Goal: Information Seeking & Learning: Learn about a topic

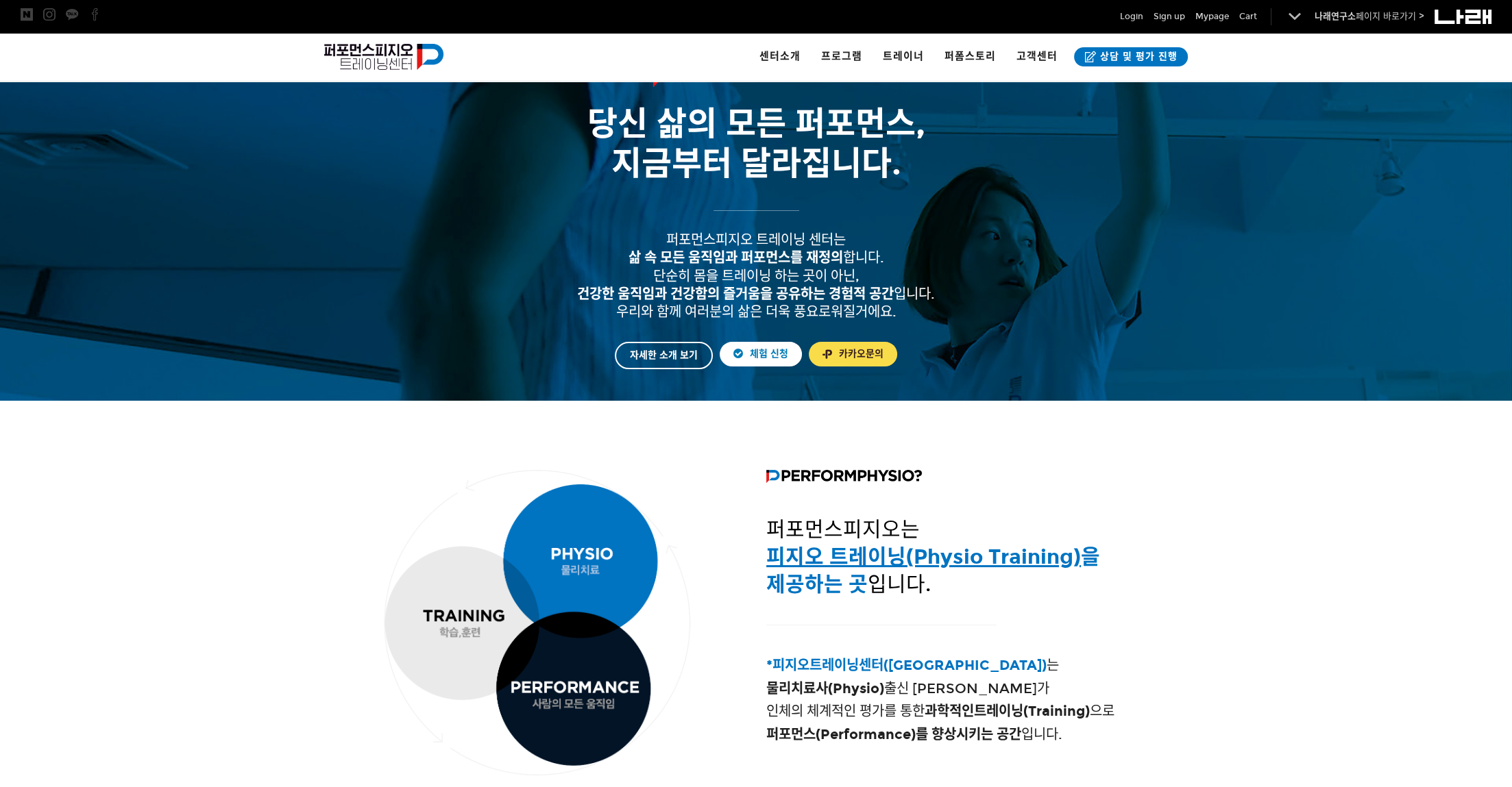
scroll to position [59, 0]
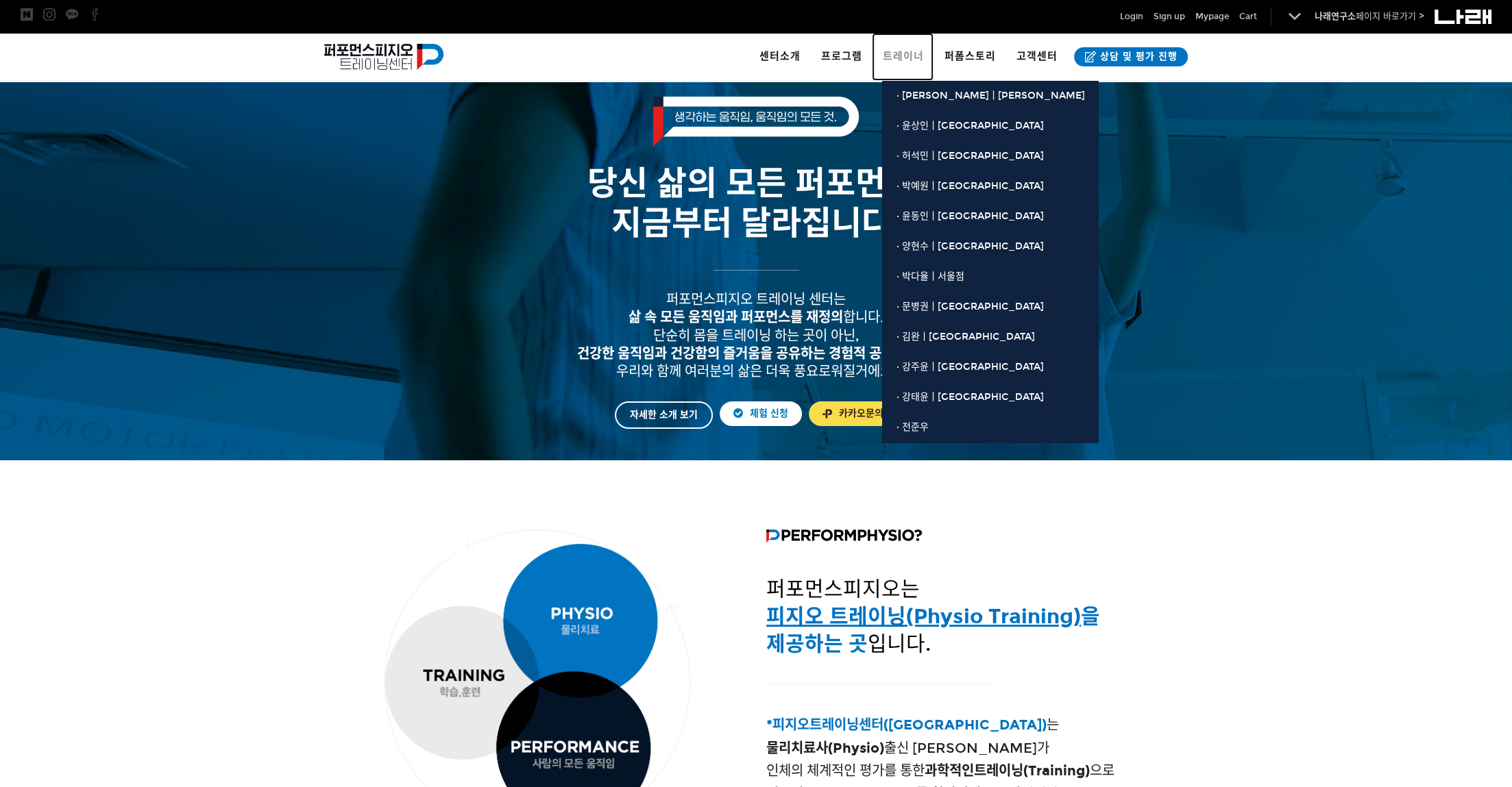
click at [916, 53] on span "트레이너" at bounding box center [902, 57] width 41 height 12
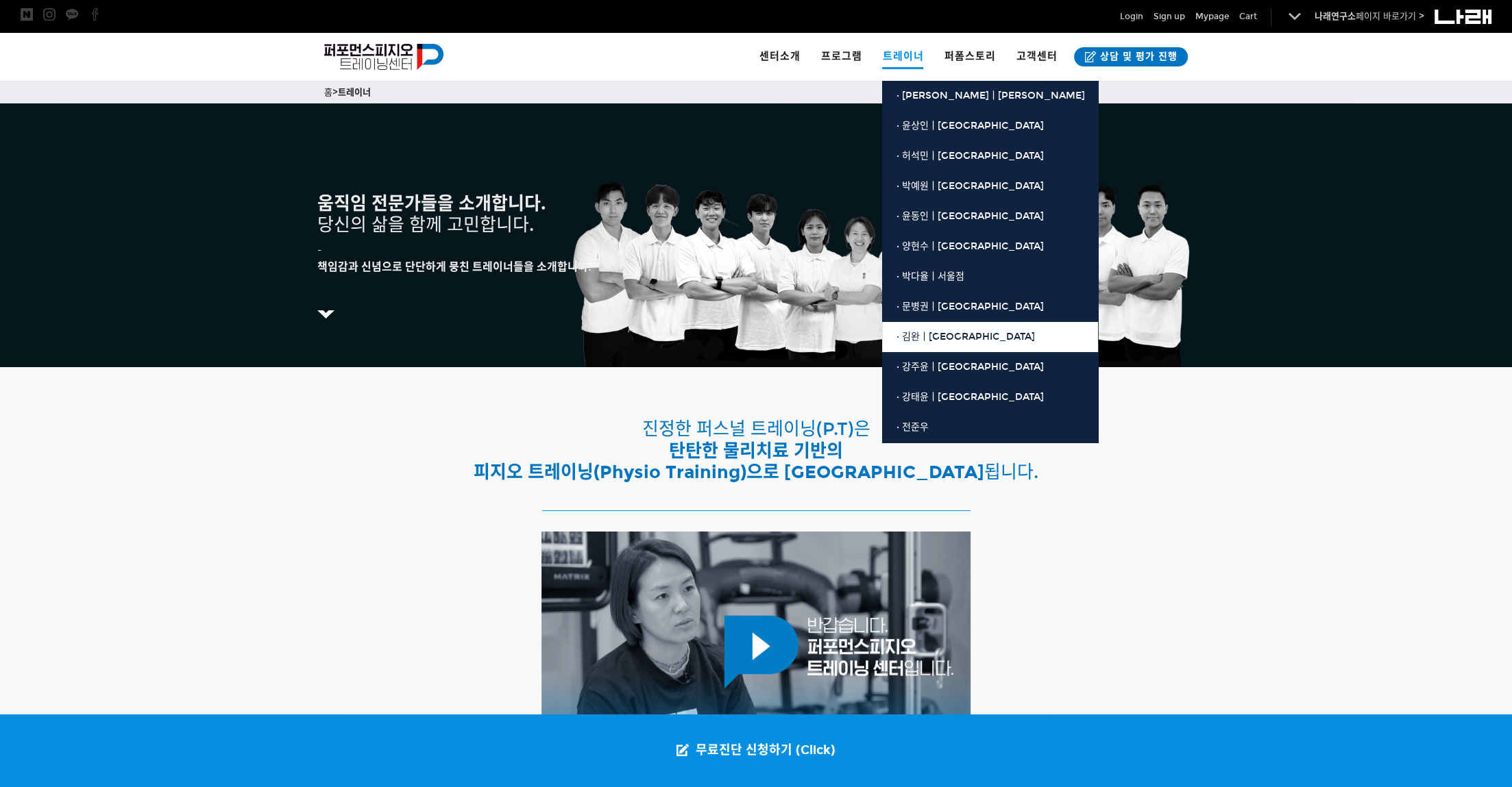
click at [945, 336] on span "· 김완ㅣ[GEOGRAPHIC_DATA]" at bounding box center [965, 336] width 138 height 12
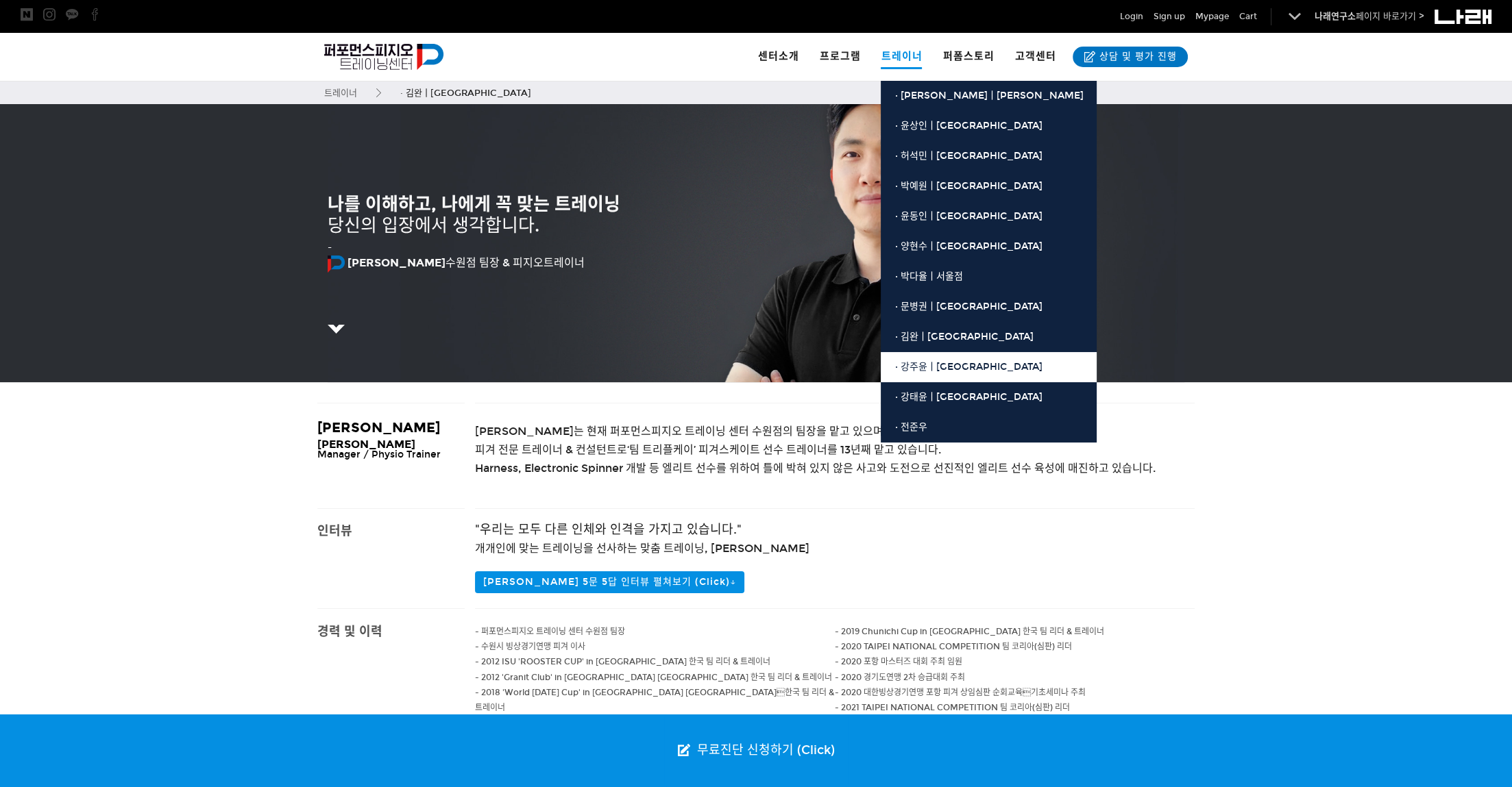
click at [942, 366] on span "· 강주윤ㅣ[GEOGRAPHIC_DATA]" at bounding box center [968, 366] width 147 height 12
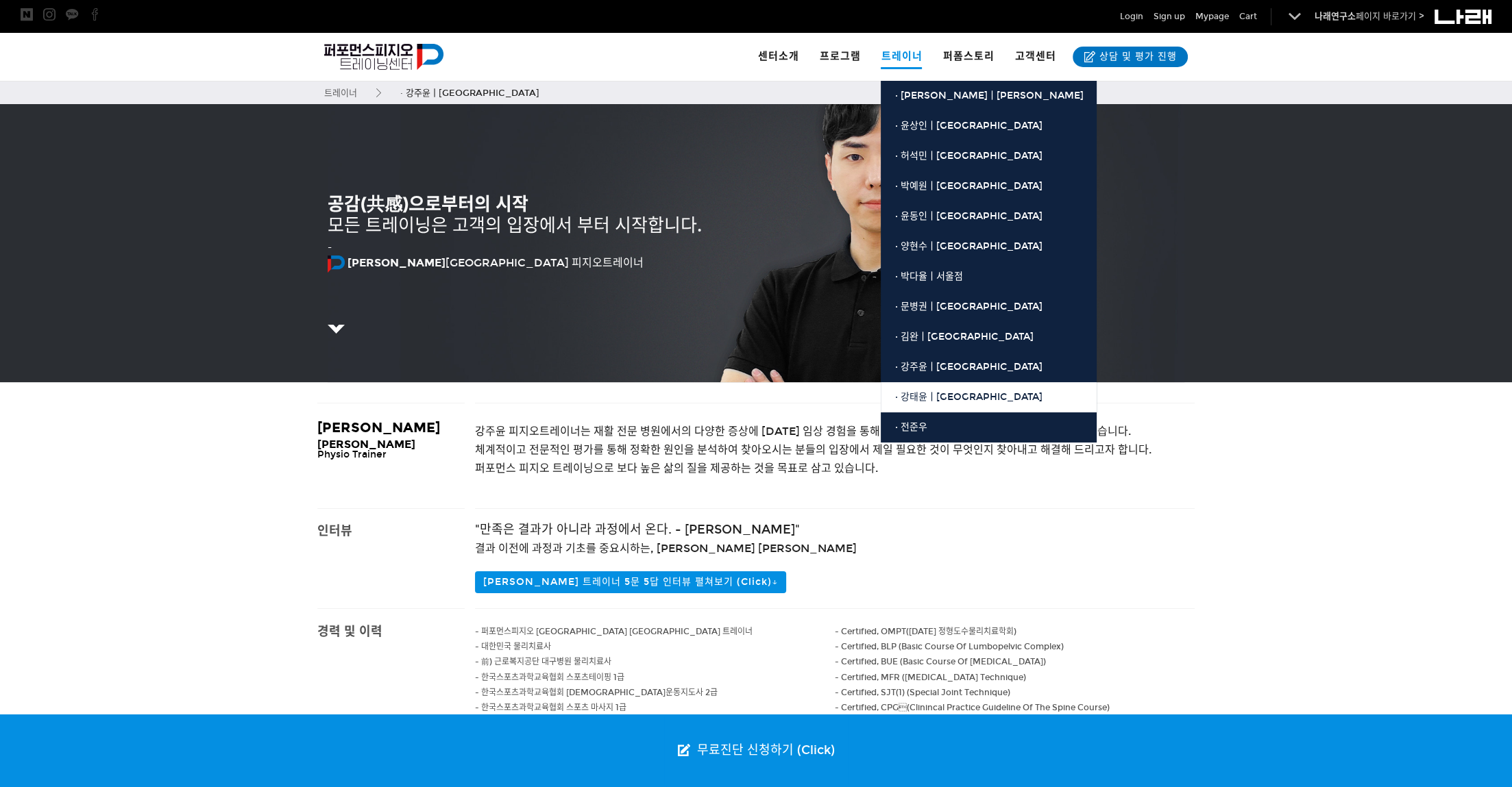
click at [938, 396] on span "· 강태윤ㅣ[GEOGRAPHIC_DATA]" at bounding box center [968, 397] width 147 height 12
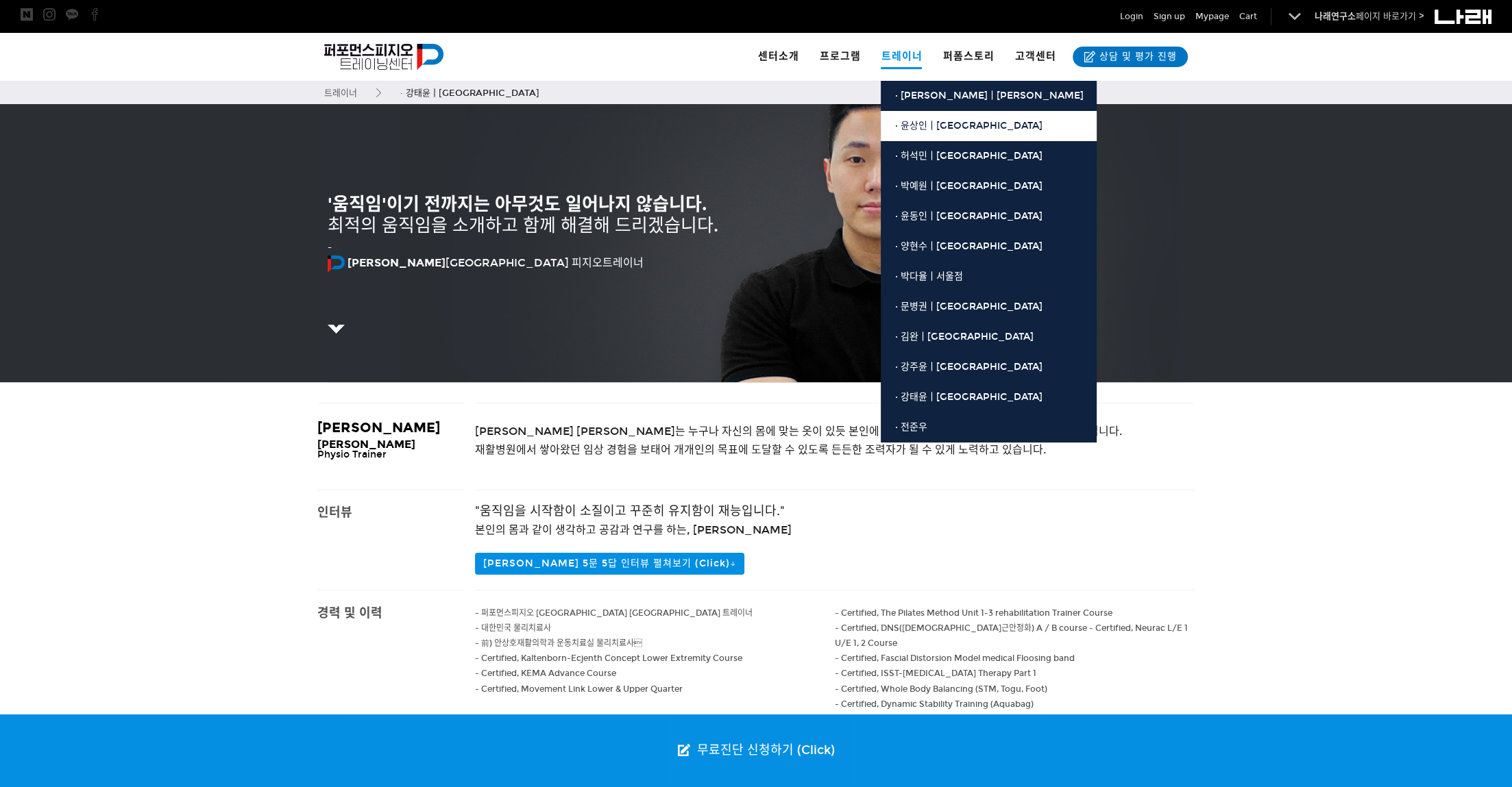
click at [922, 126] on span "· 윤상인ㅣ[GEOGRAPHIC_DATA]" at bounding box center [968, 125] width 147 height 12
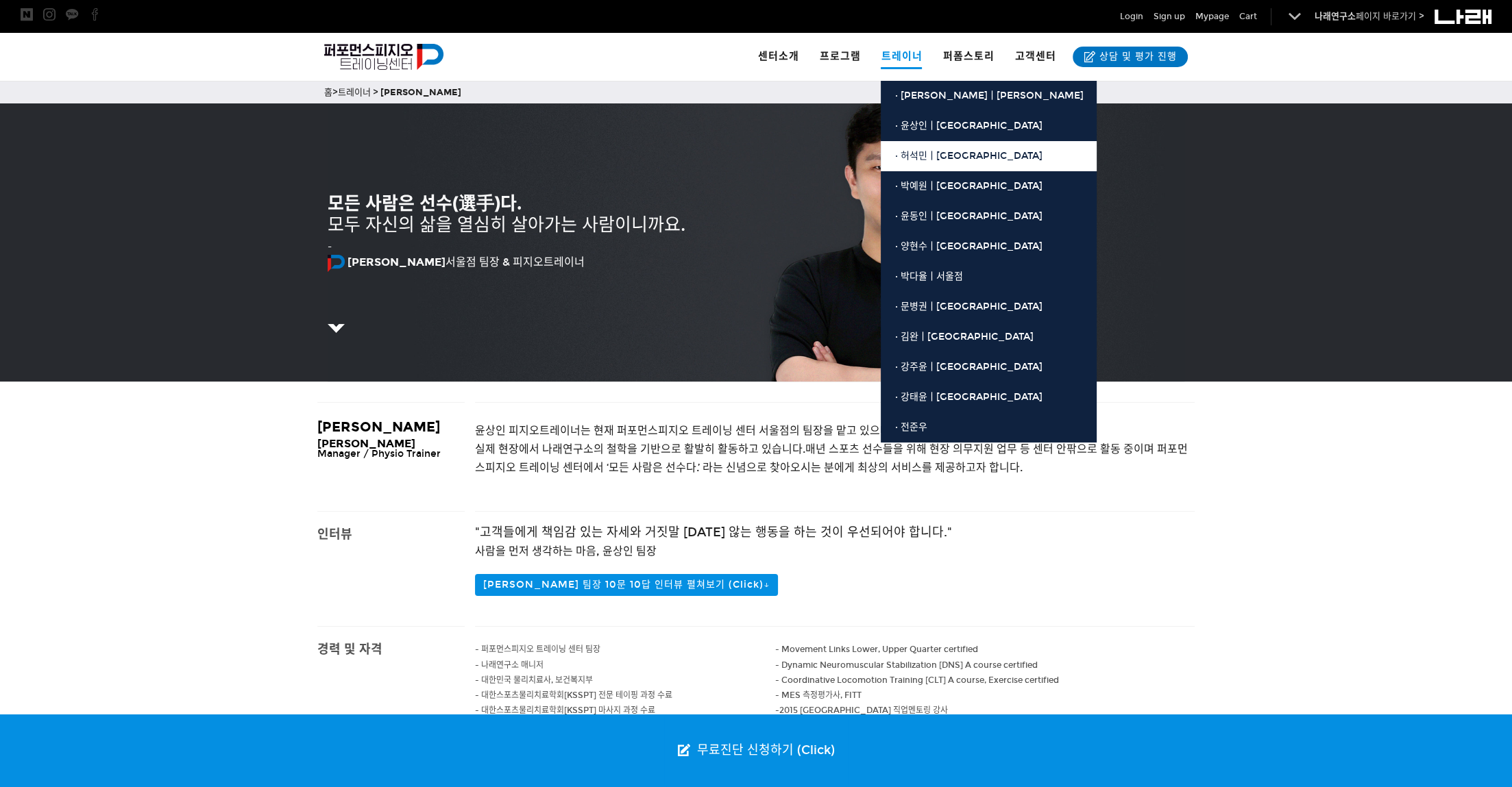
click at [928, 155] on span "· 허석민ㅣ[GEOGRAPHIC_DATA]" at bounding box center [968, 156] width 147 height 12
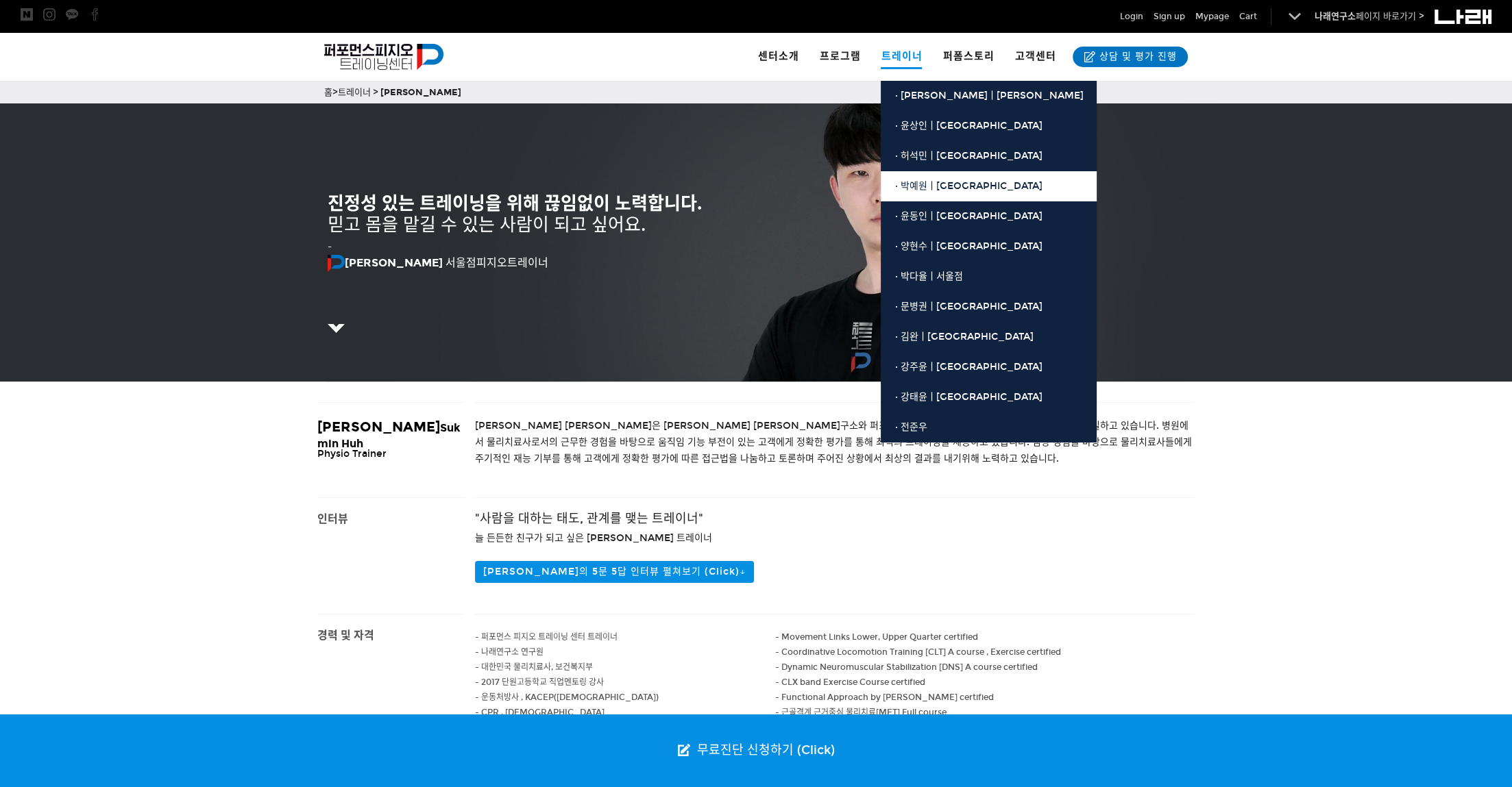
click at [931, 189] on span "· 박예원ㅣ[GEOGRAPHIC_DATA]" at bounding box center [968, 186] width 147 height 12
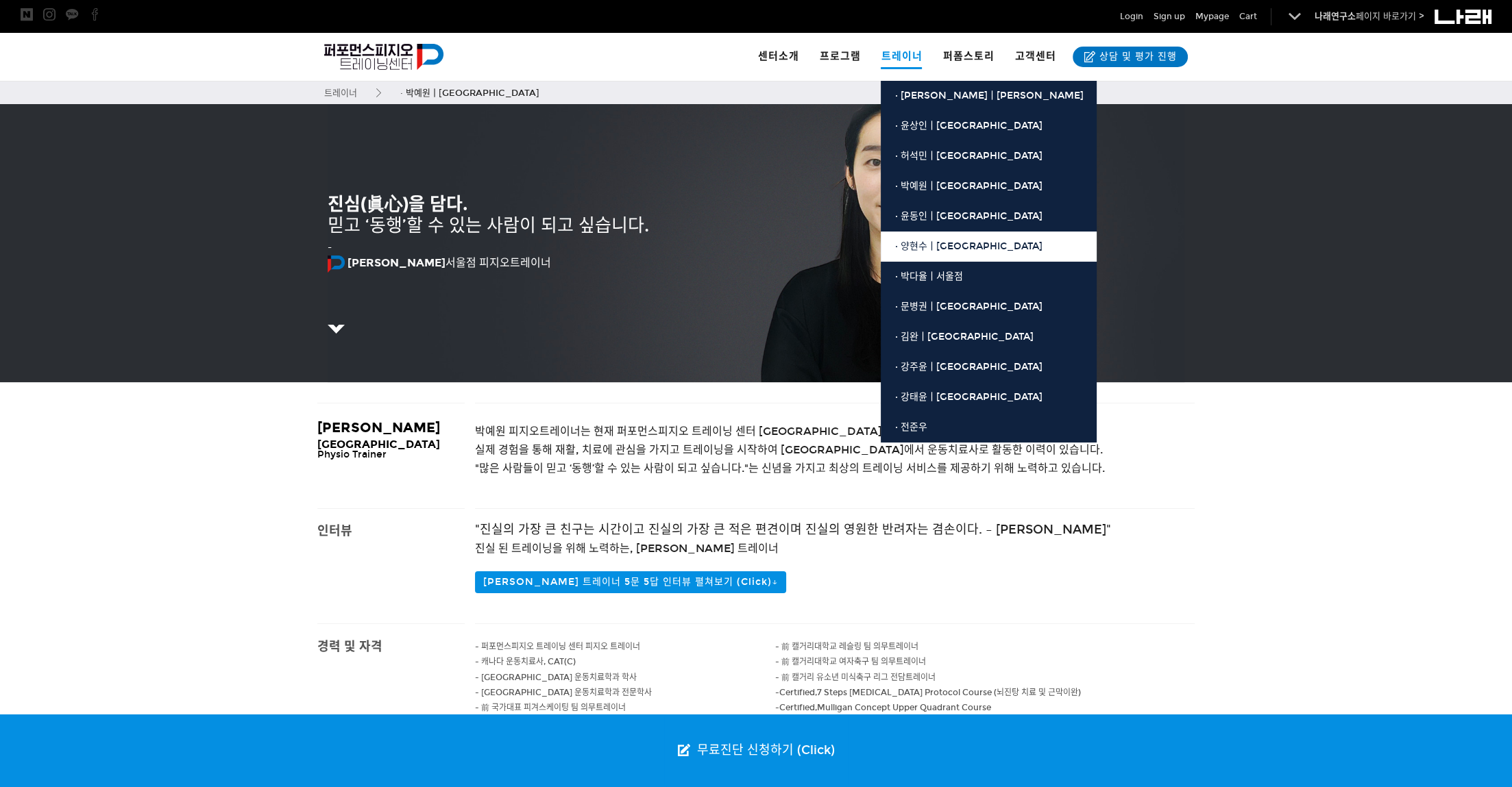
click at [939, 244] on span "· 양현수ㅣ[GEOGRAPHIC_DATA]" at bounding box center [968, 246] width 147 height 12
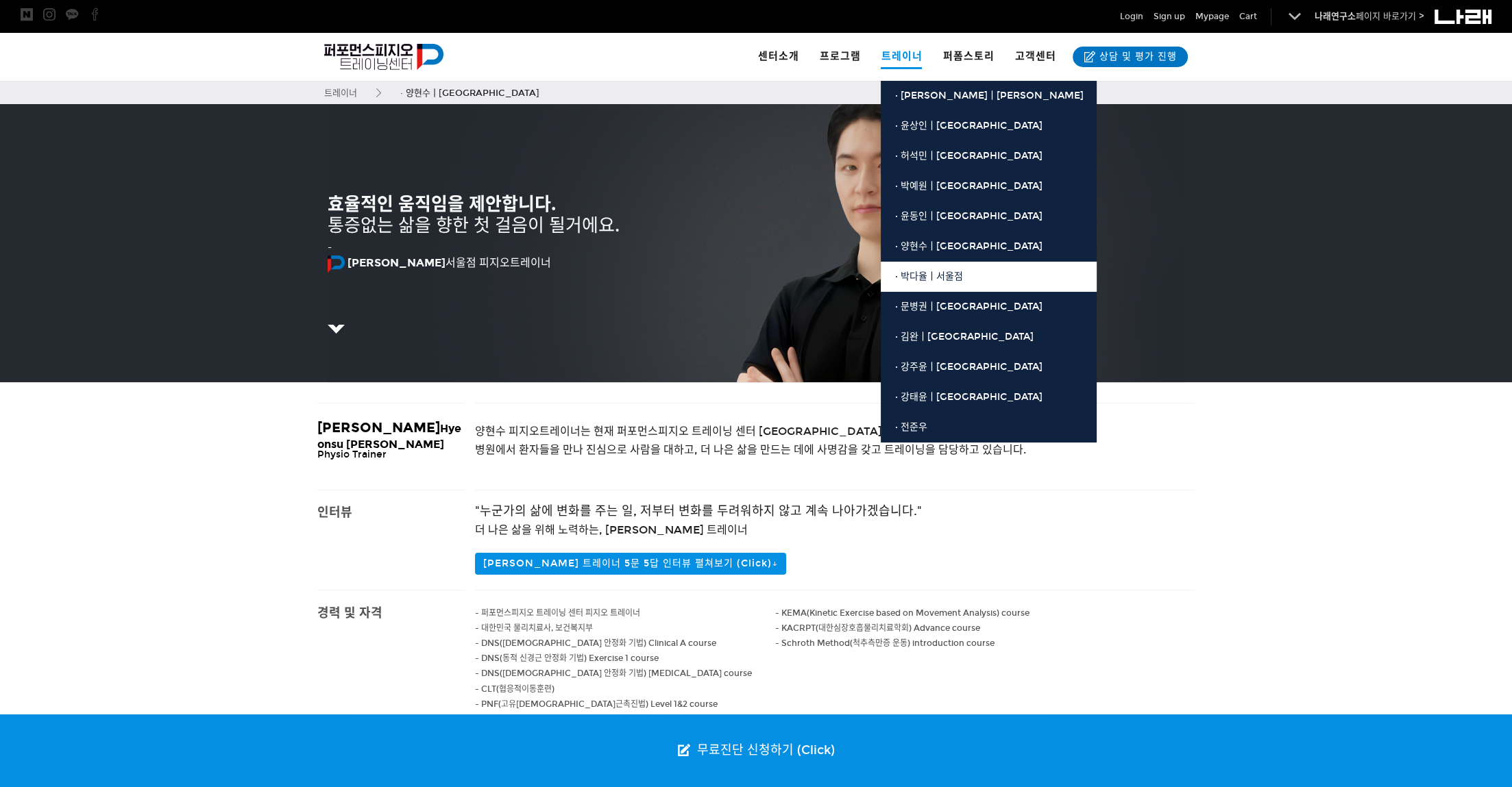
click at [934, 275] on span "· 박다율ㅣ서울점" at bounding box center [928, 276] width 68 height 12
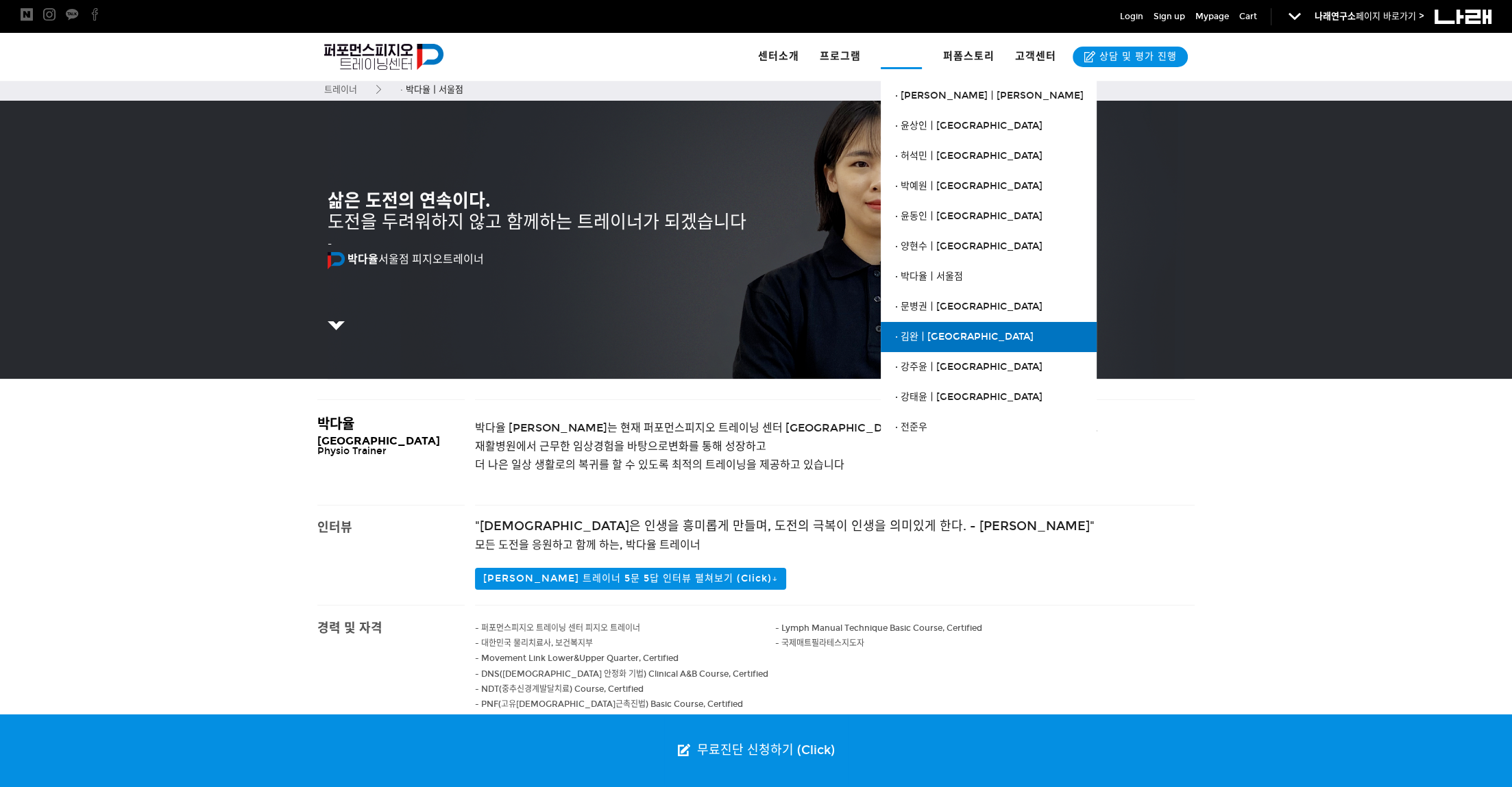
click at [924, 342] on span "· 김완ㅣ[GEOGRAPHIC_DATA]" at bounding box center [963, 336] width 138 height 12
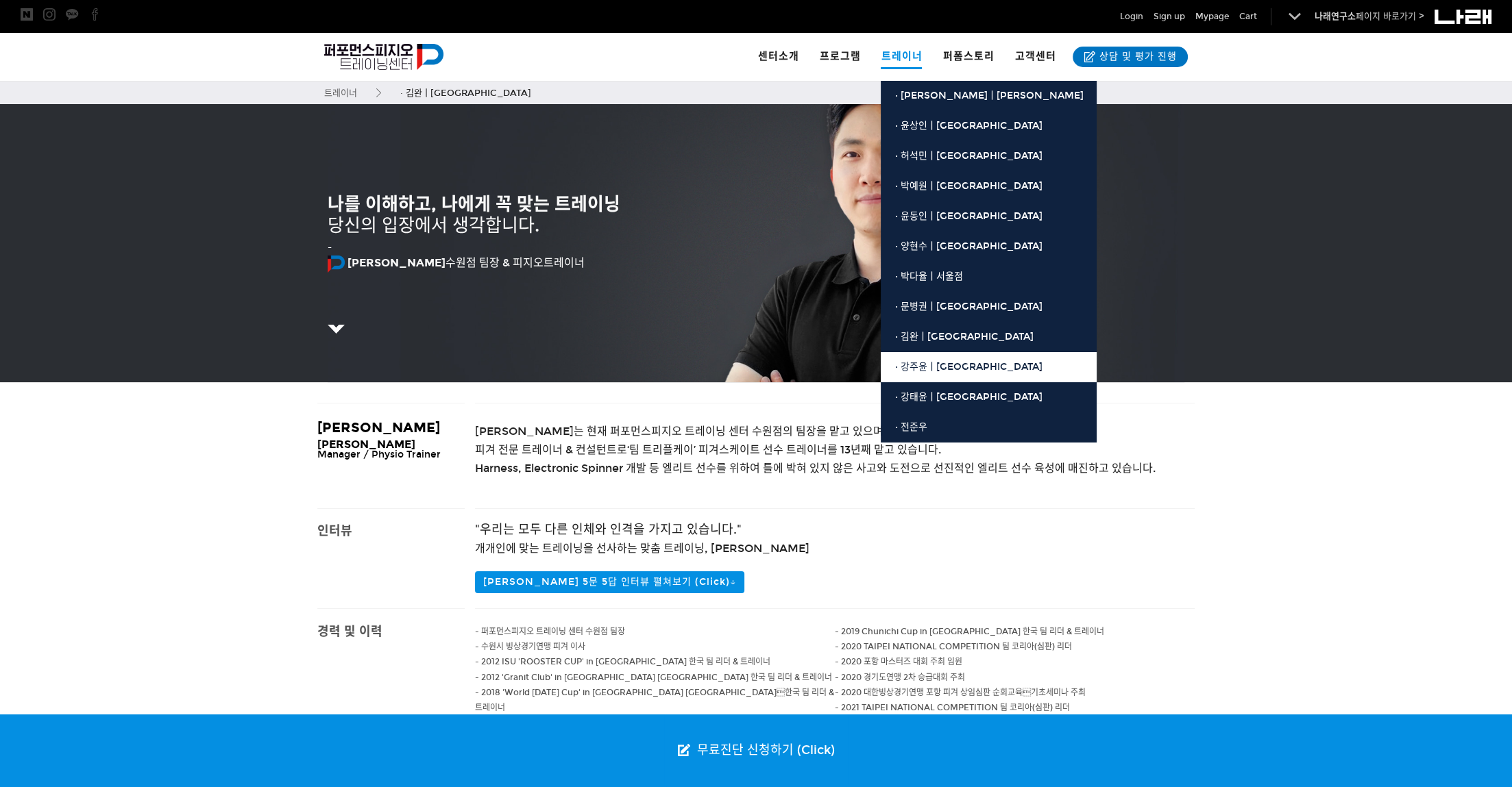
click at [933, 372] on span "· 강주윤ㅣ[GEOGRAPHIC_DATA]" at bounding box center [968, 366] width 147 height 12
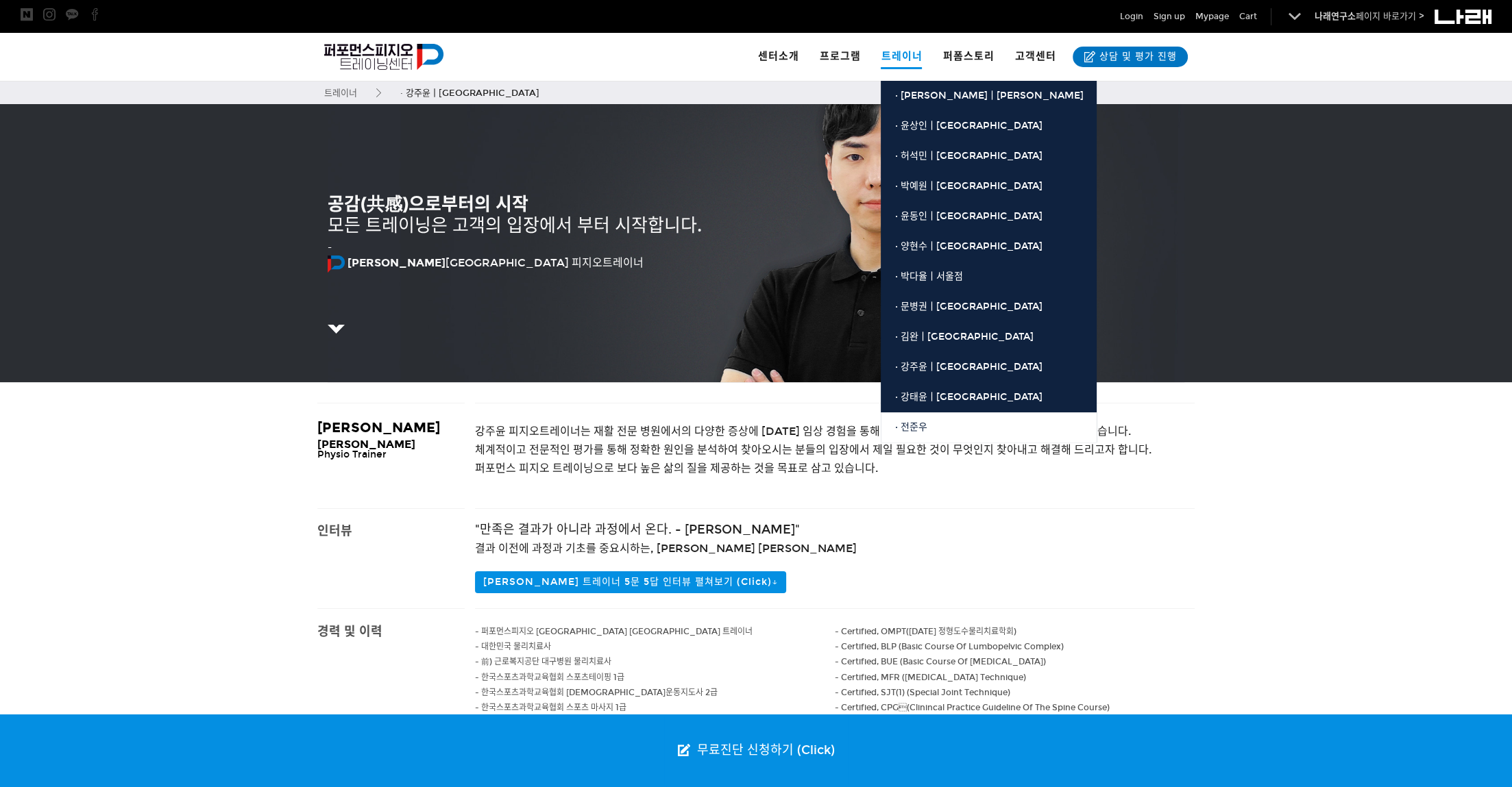
click at [922, 428] on span "· 전준우" at bounding box center [910, 427] width 32 height 12
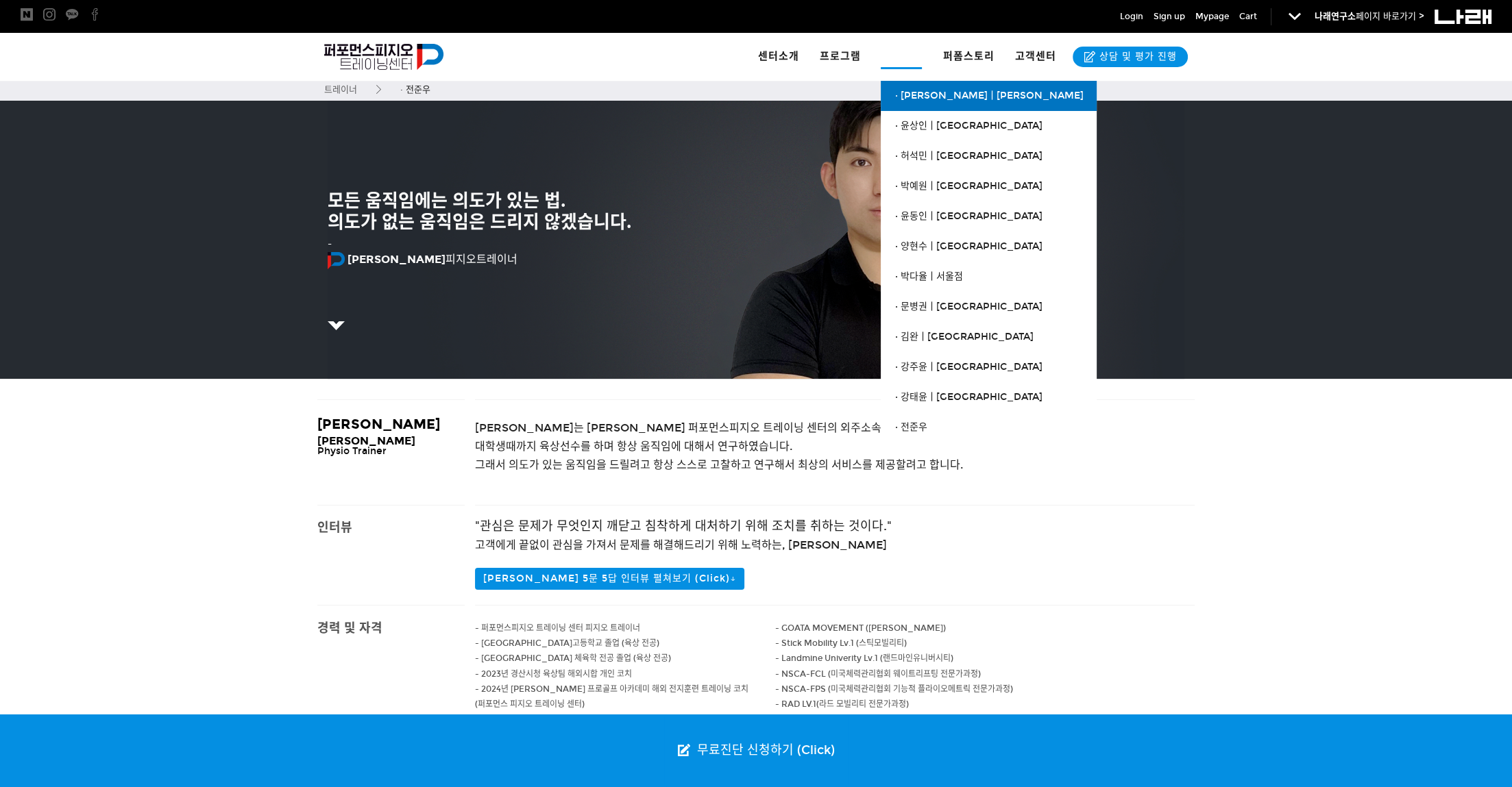
click at [936, 99] on span "· [PERSON_NAME]ㅣ[PERSON_NAME]" at bounding box center [988, 95] width 189 height 12
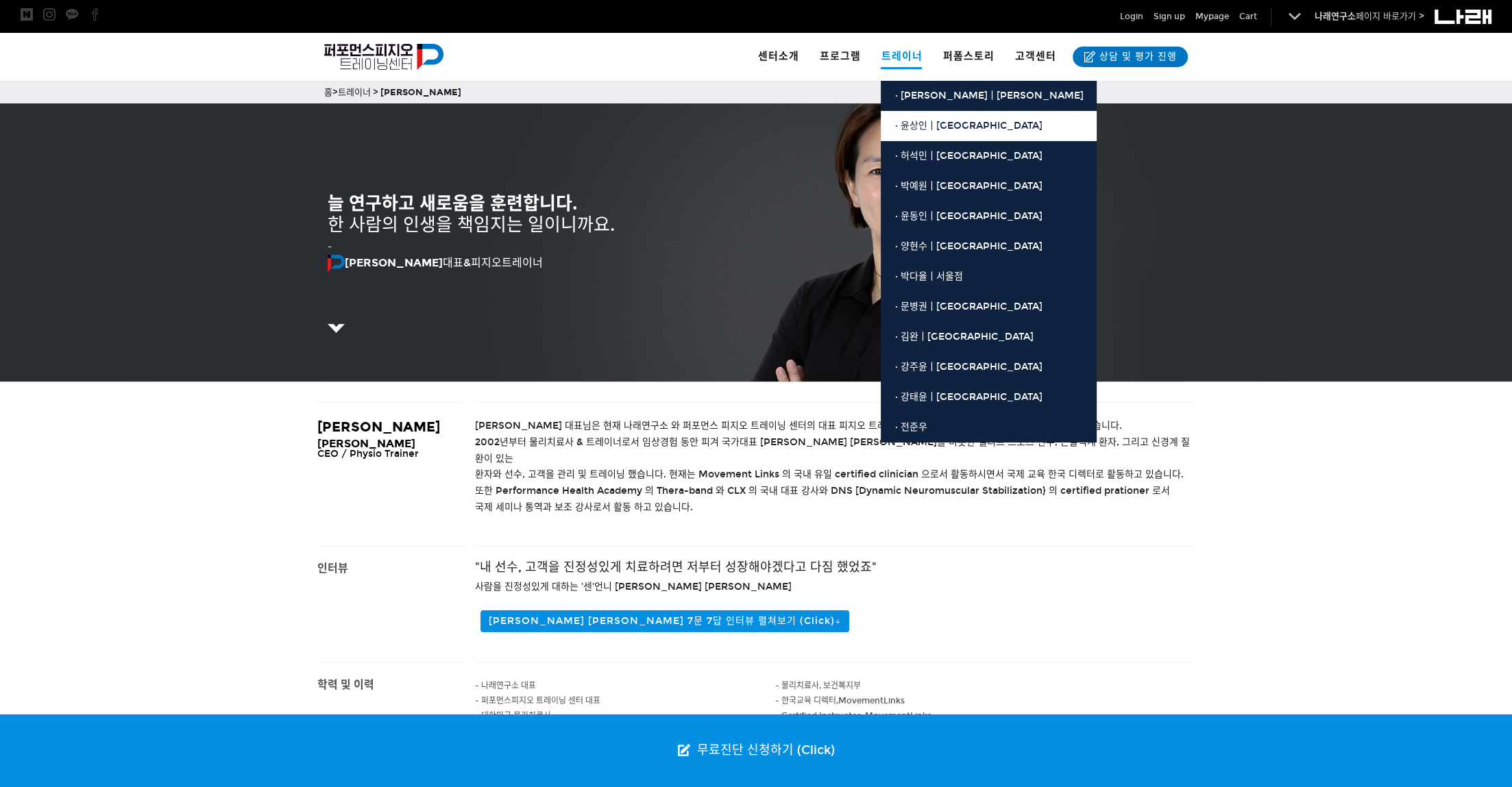
click at [934, 132] on span "· 윤상인ㅣ[GEOGRAPHIC_DATA]" at bounding box center [968, 125] width 147 height 12
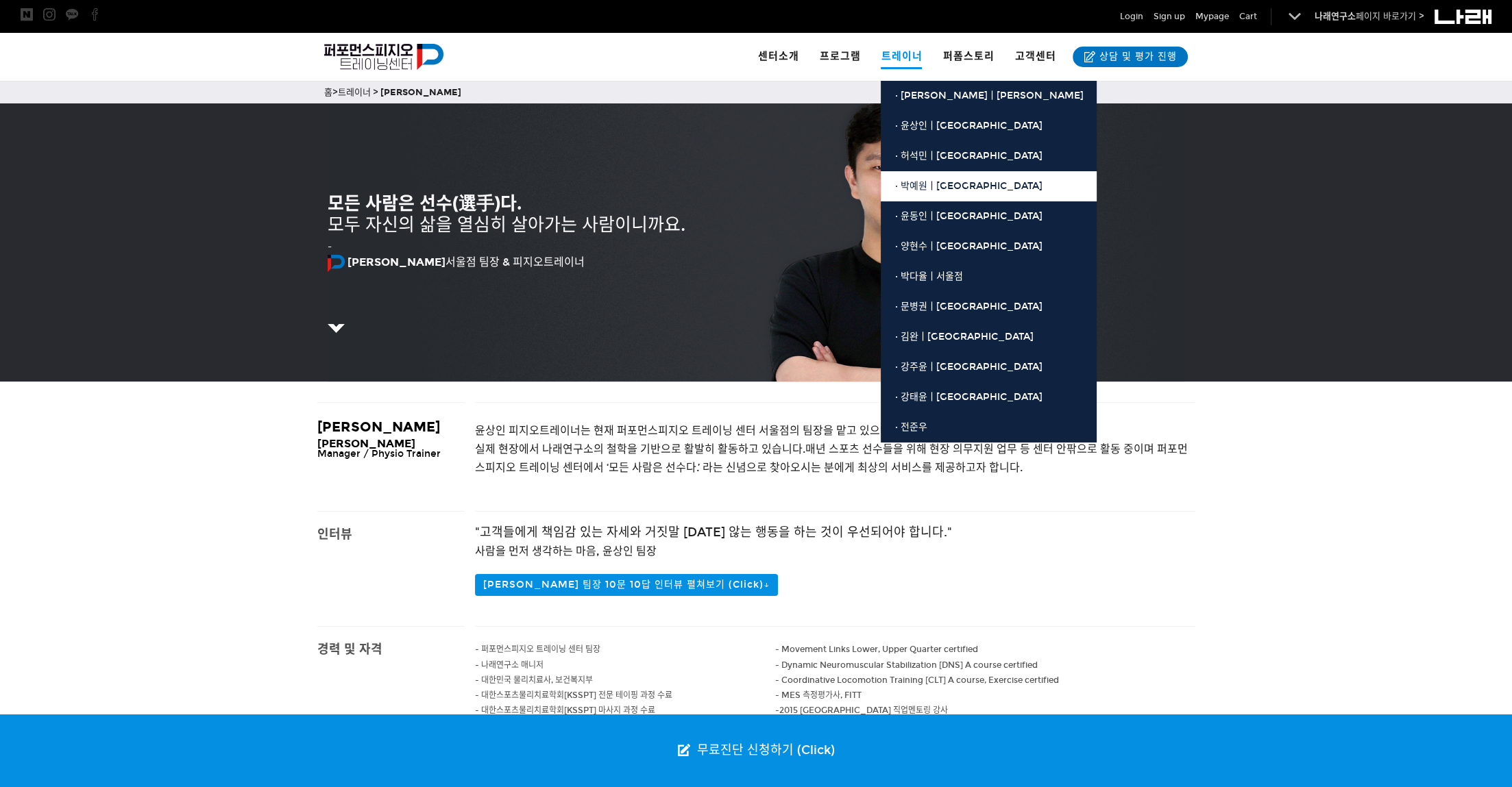
click at [925, 189] on span "· 박예원ㅣ[GEOGRAPHIC_DATA]" at bounding box center [968, 186] width 147 height 12
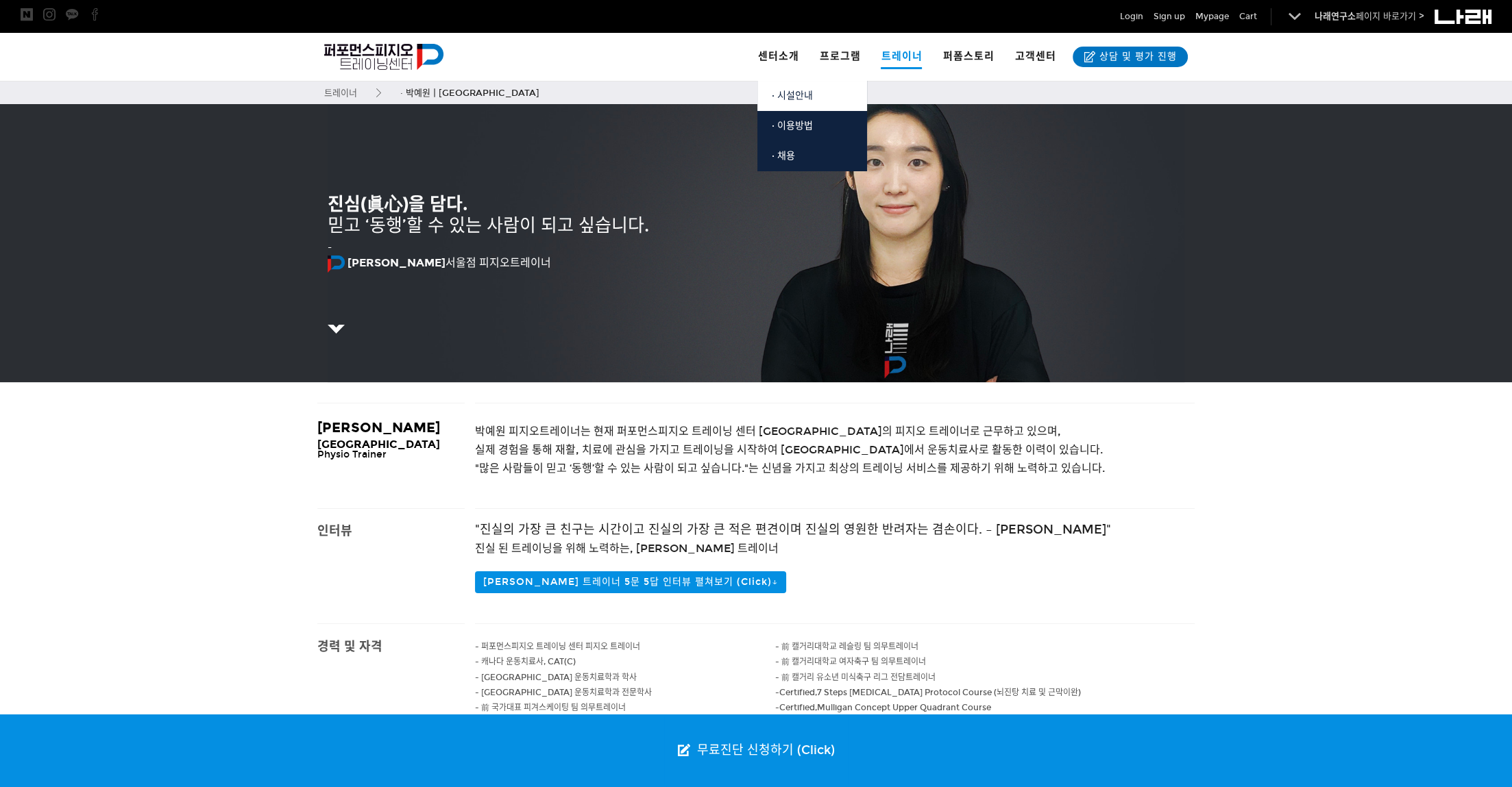
click at [802, 98] on span "· 시설안내" at bounding box center [791, 95] width 41 height 12
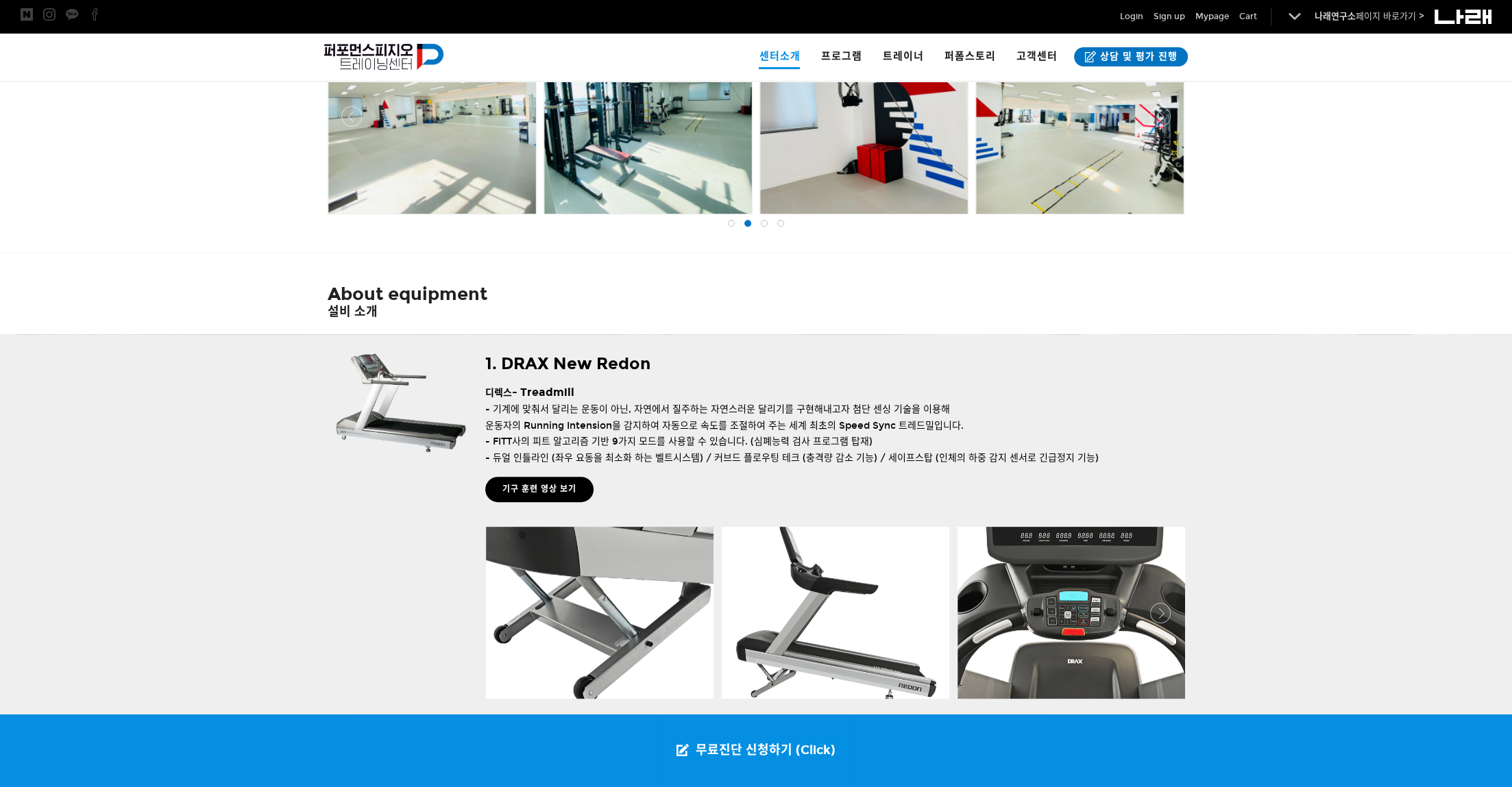
scroll to position [775, 0]
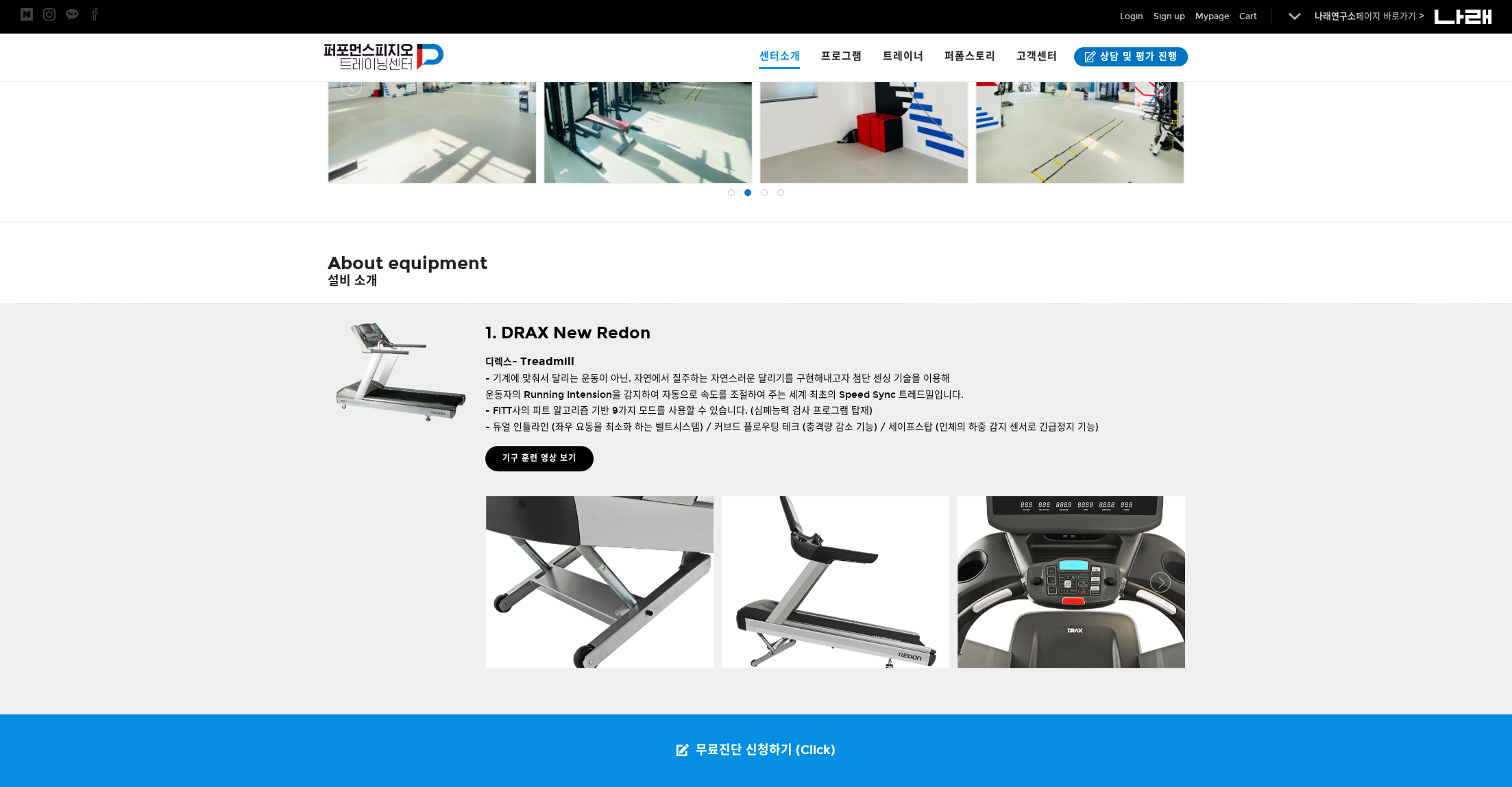
click at [729, 196] on span at bounding box center [731, 193] width 7 height 7
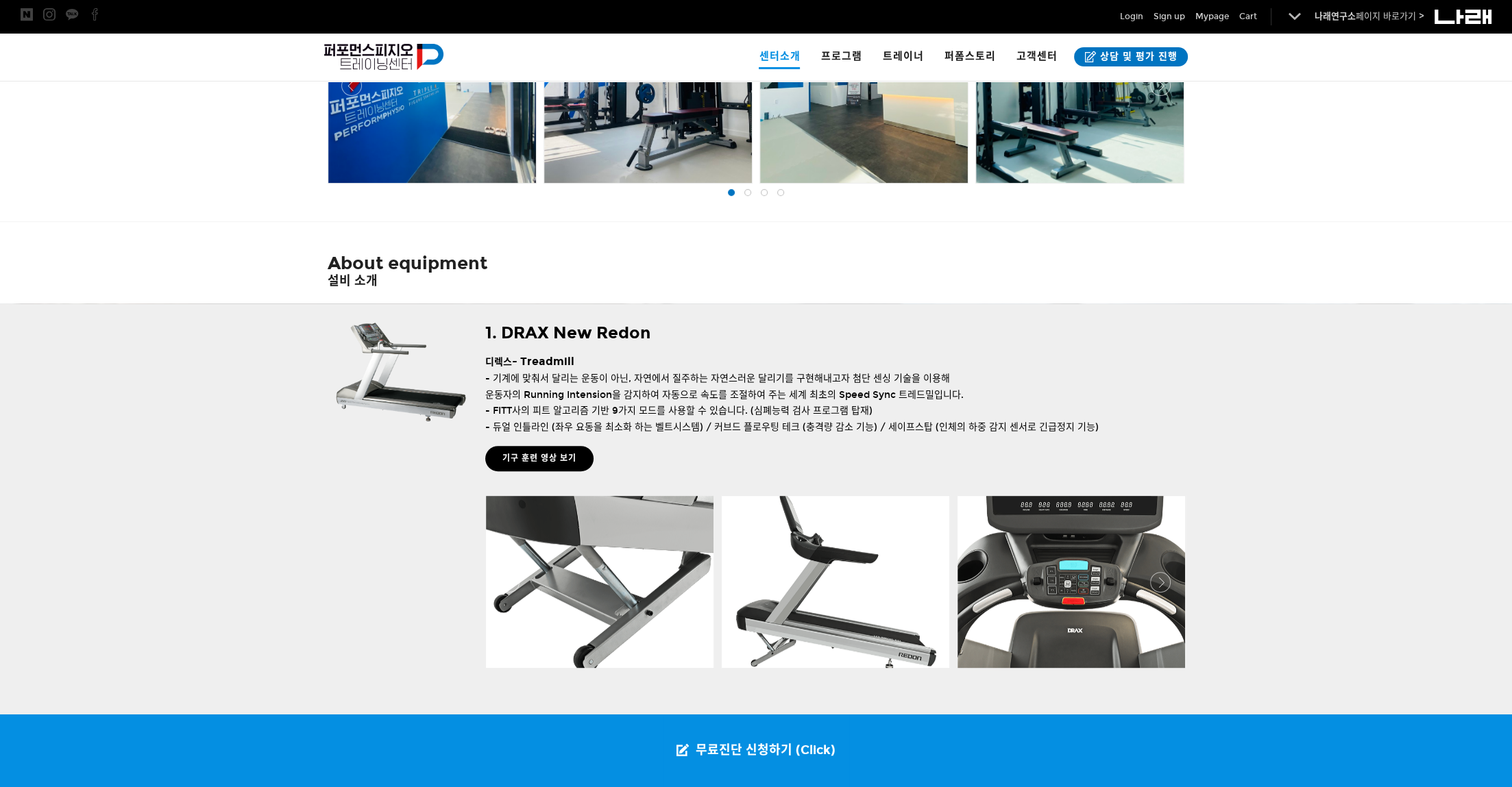
click at [748, 196] on span at bounding box center [748, 193] width 7 height 7
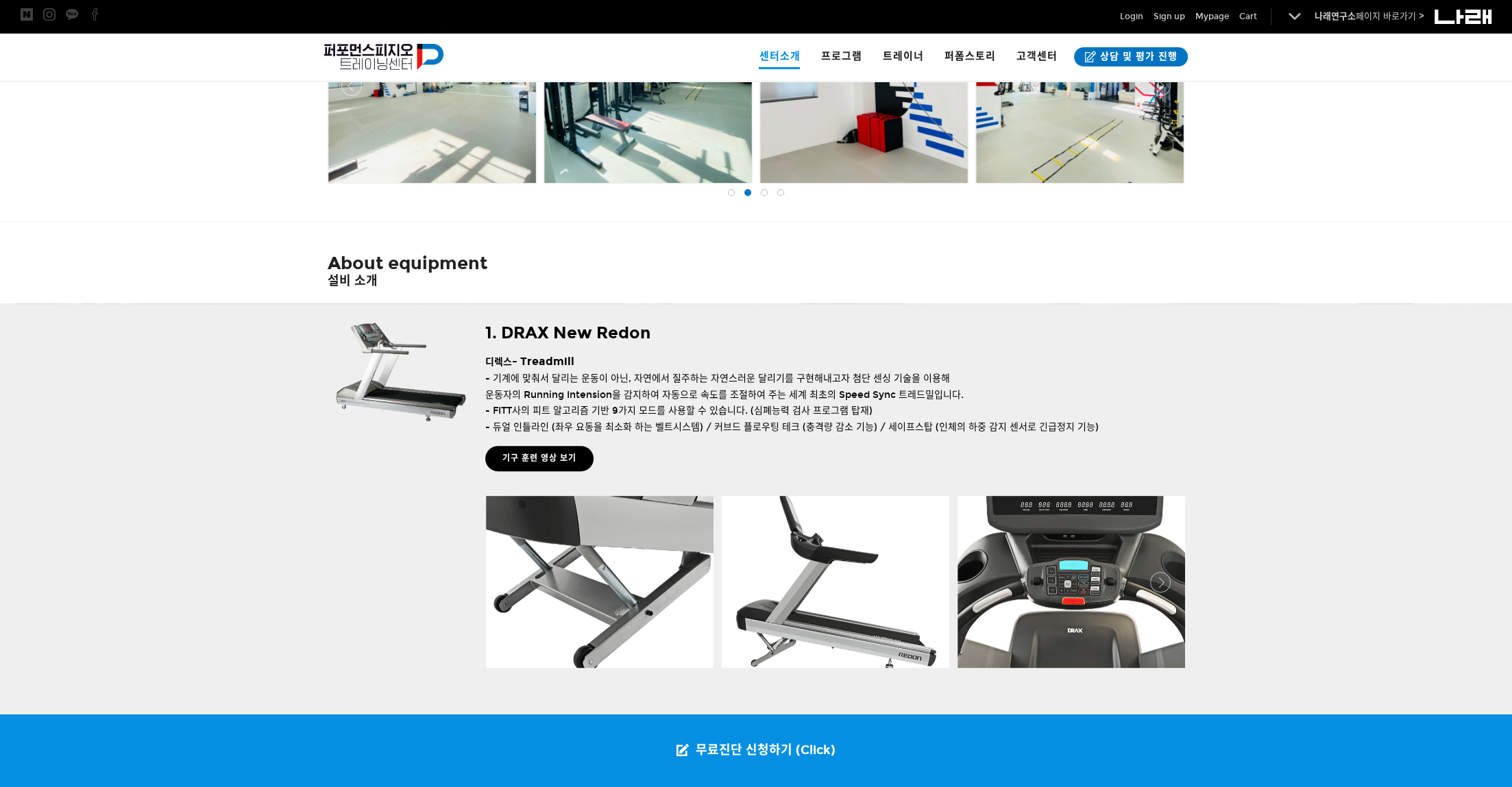
click at [762, 196] on span at bounding box center [764, 193] width 7 height 7
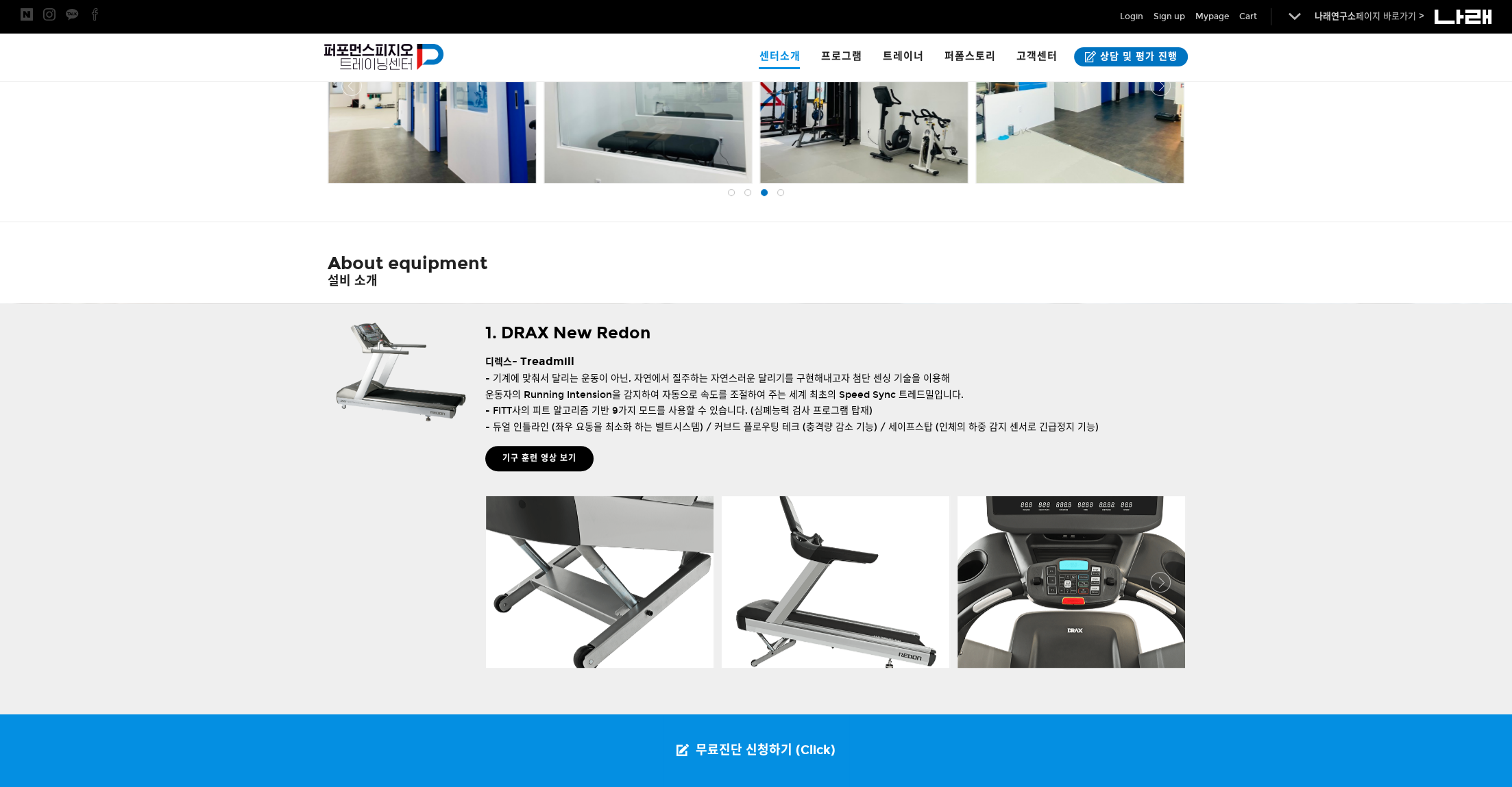
click at [774, 199] on div at bounding box center [780, 192] width 17 height 13
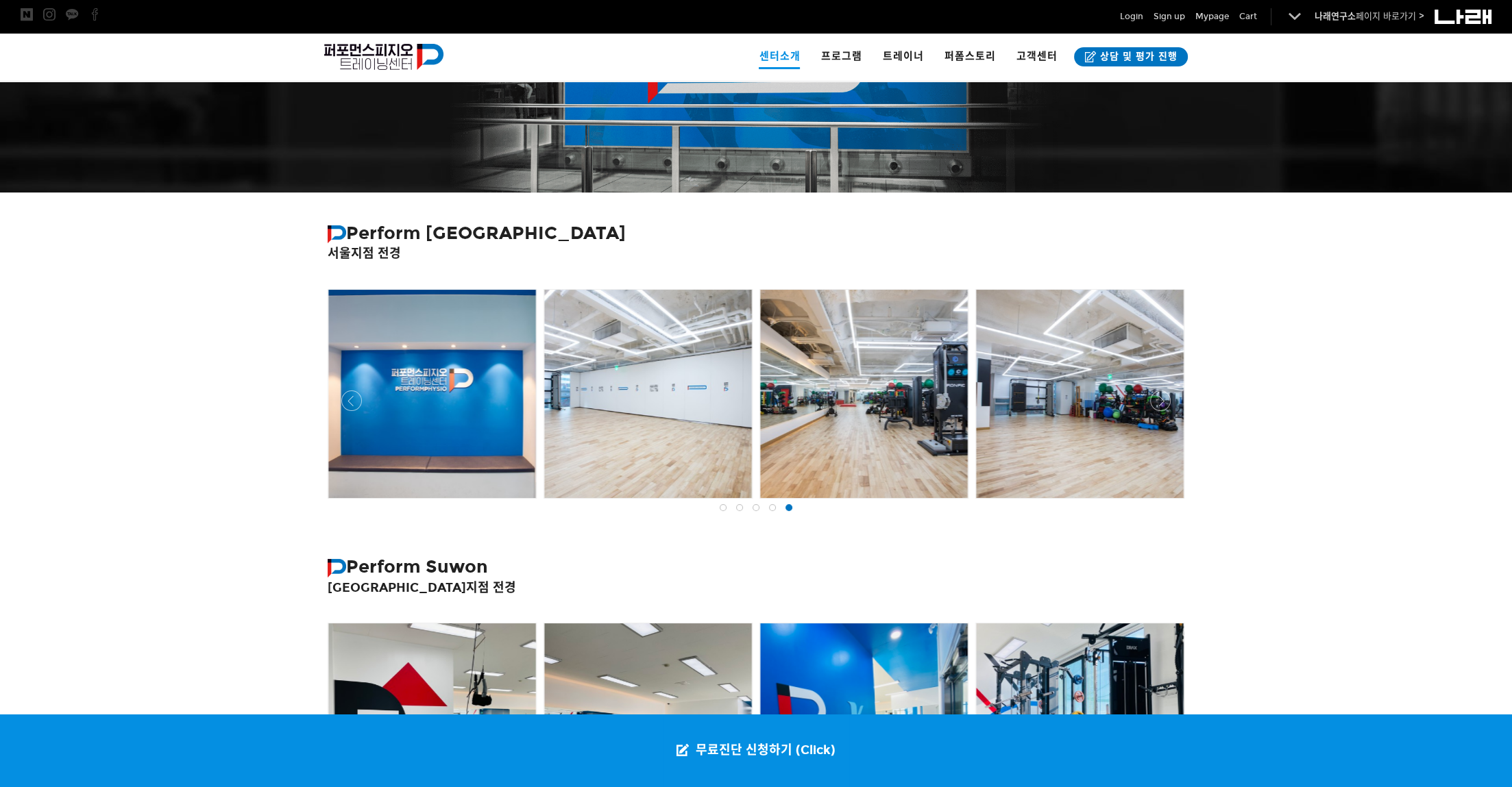
scroll to position [178, 0]
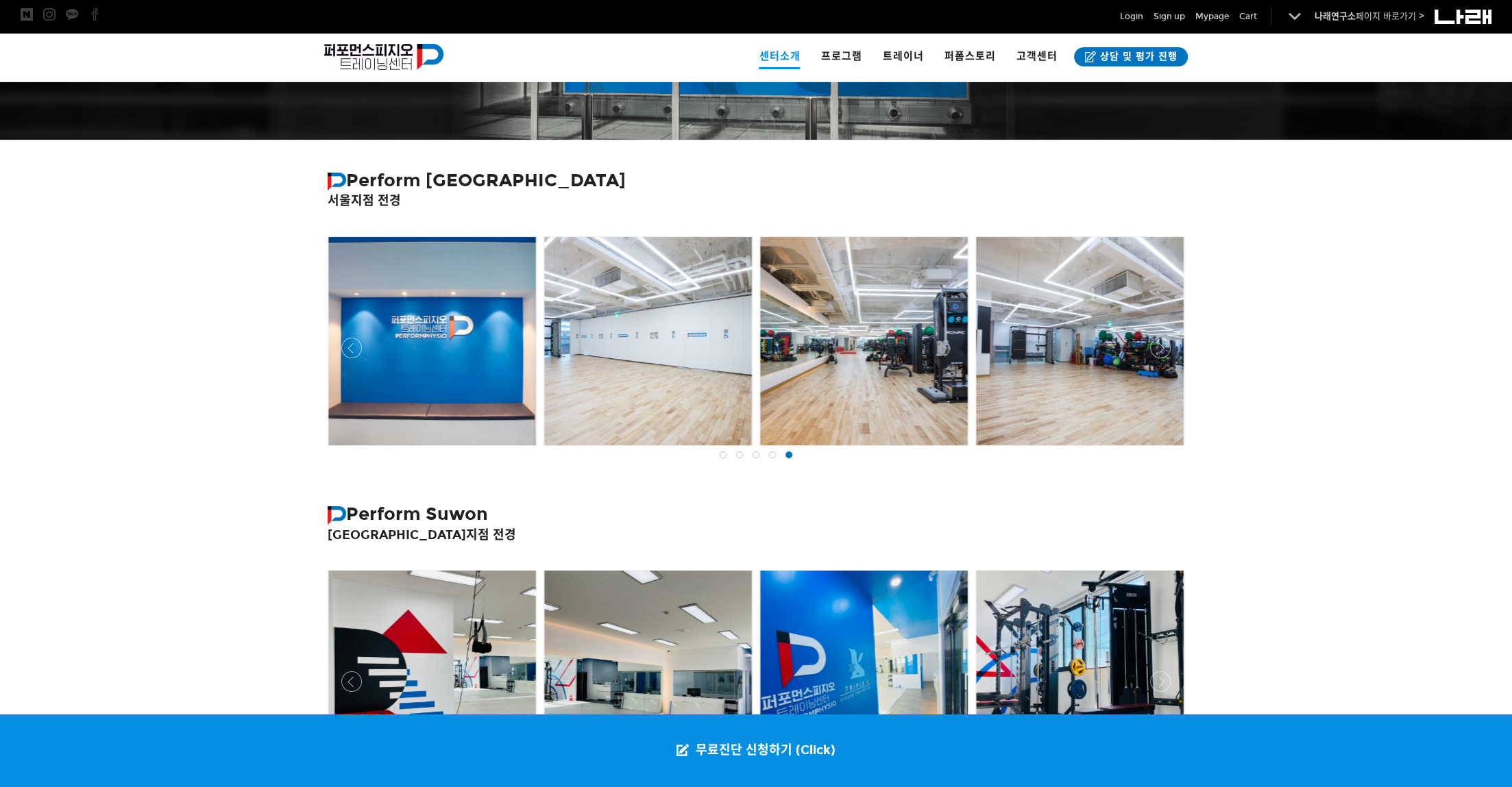
click at [723, 459] on span at bounding box center [723, 455] width 7 height 7
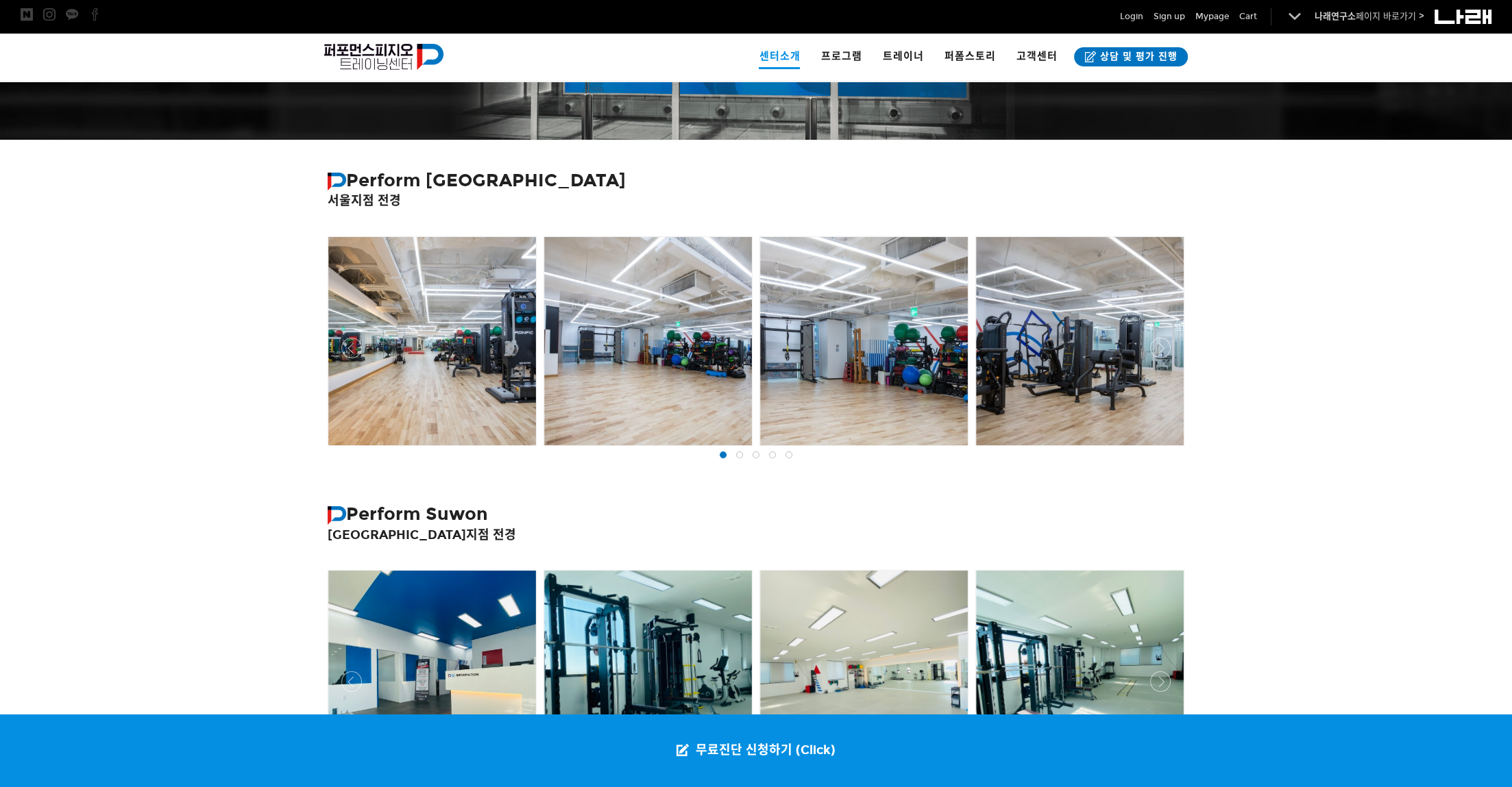
click at [738, 459] on span at bounding box center [739, 455] width 7 height 7
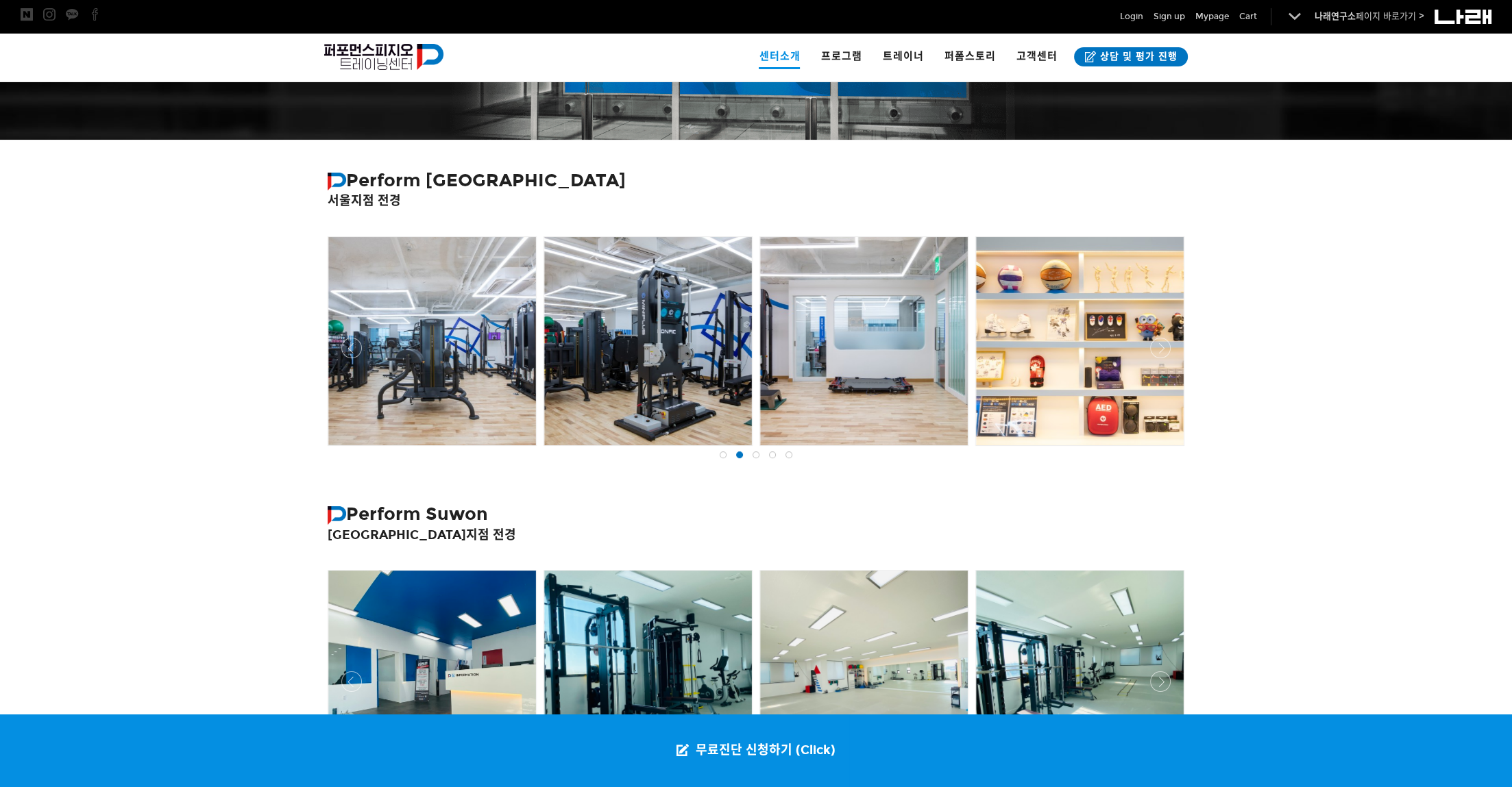
click at [754, 459] on span at bounding box center [756, 455] width 7 height 7
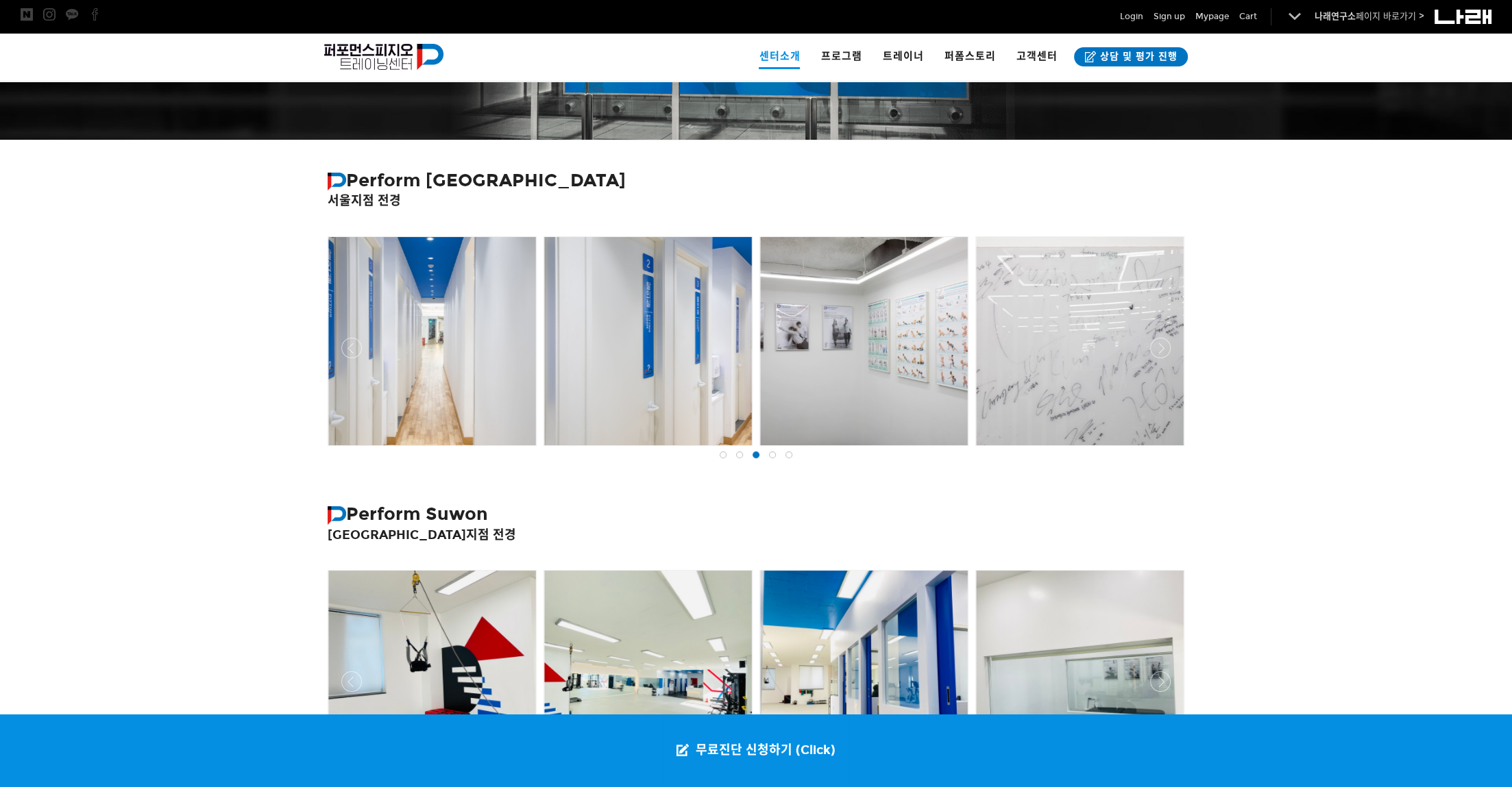
click at [1040, 393] on div at bounding box center [1079, 341] width 208 height 208
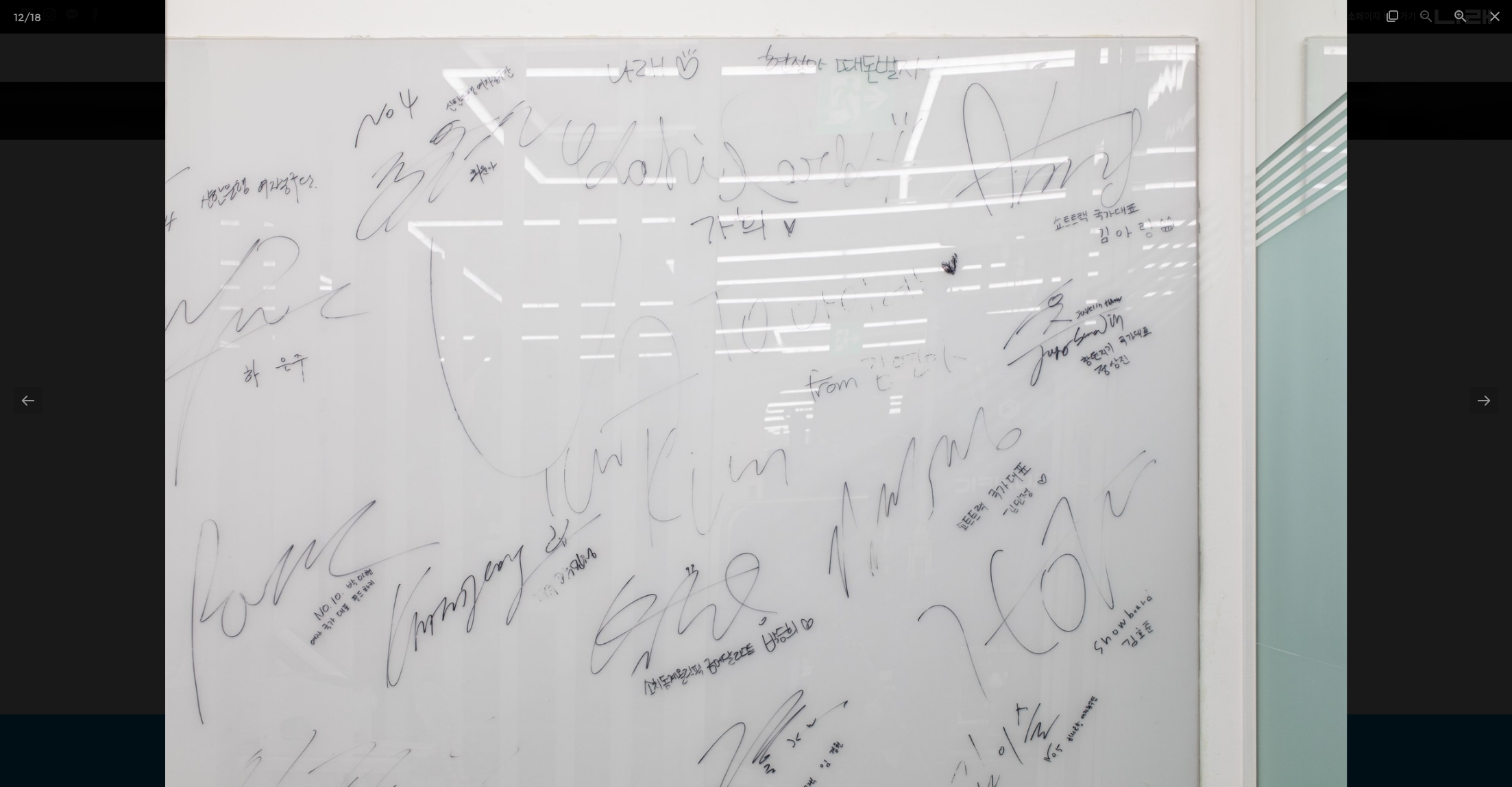
click at [1415, 465] on div at bounding box center [756, 393] width 1512 height 787
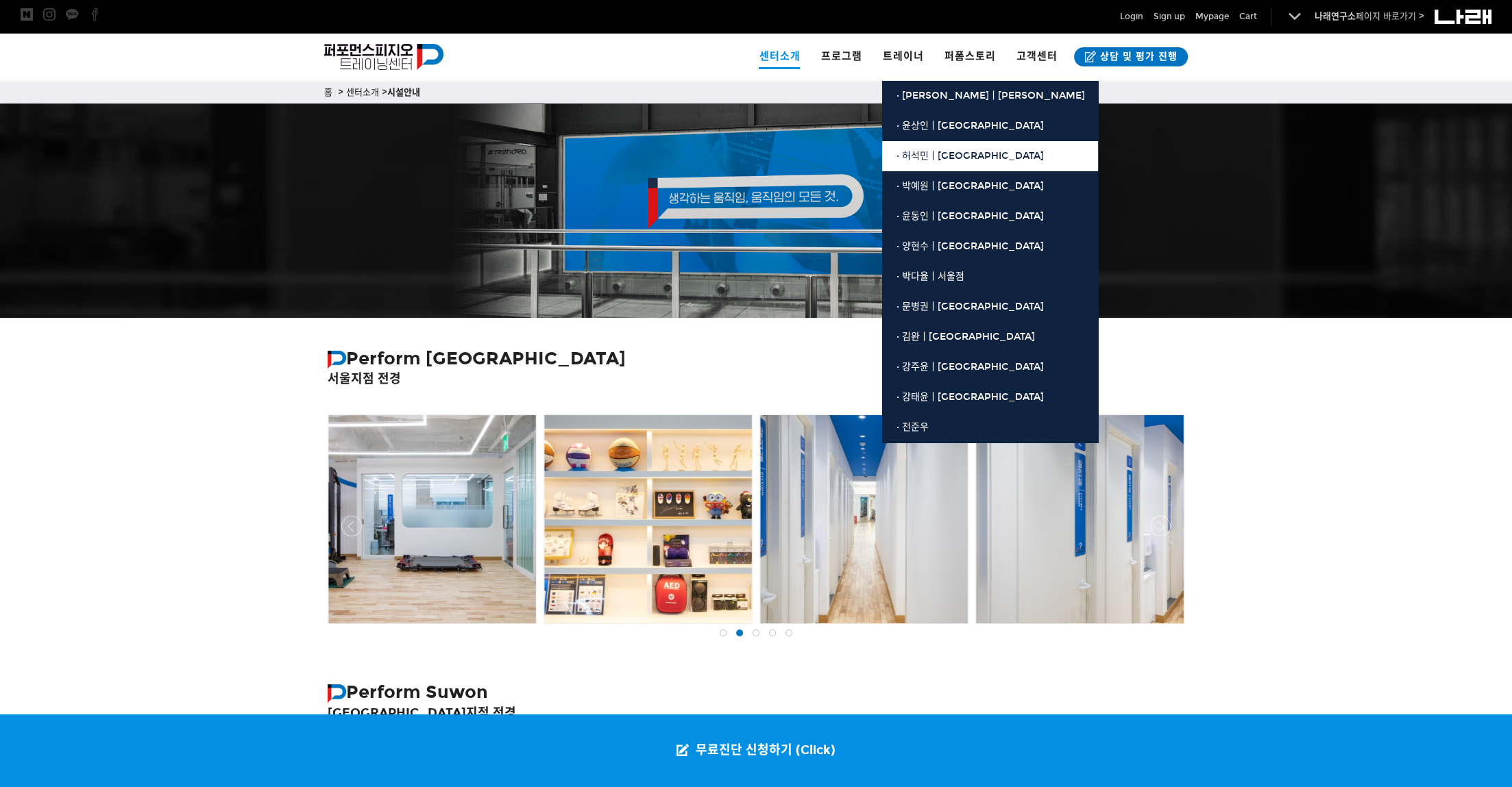
click at [932, 160] on span "· 허석민ㅣ[GEOGRAPHIC_DATA]" at bounding box center [969, 156] width 147 height 12
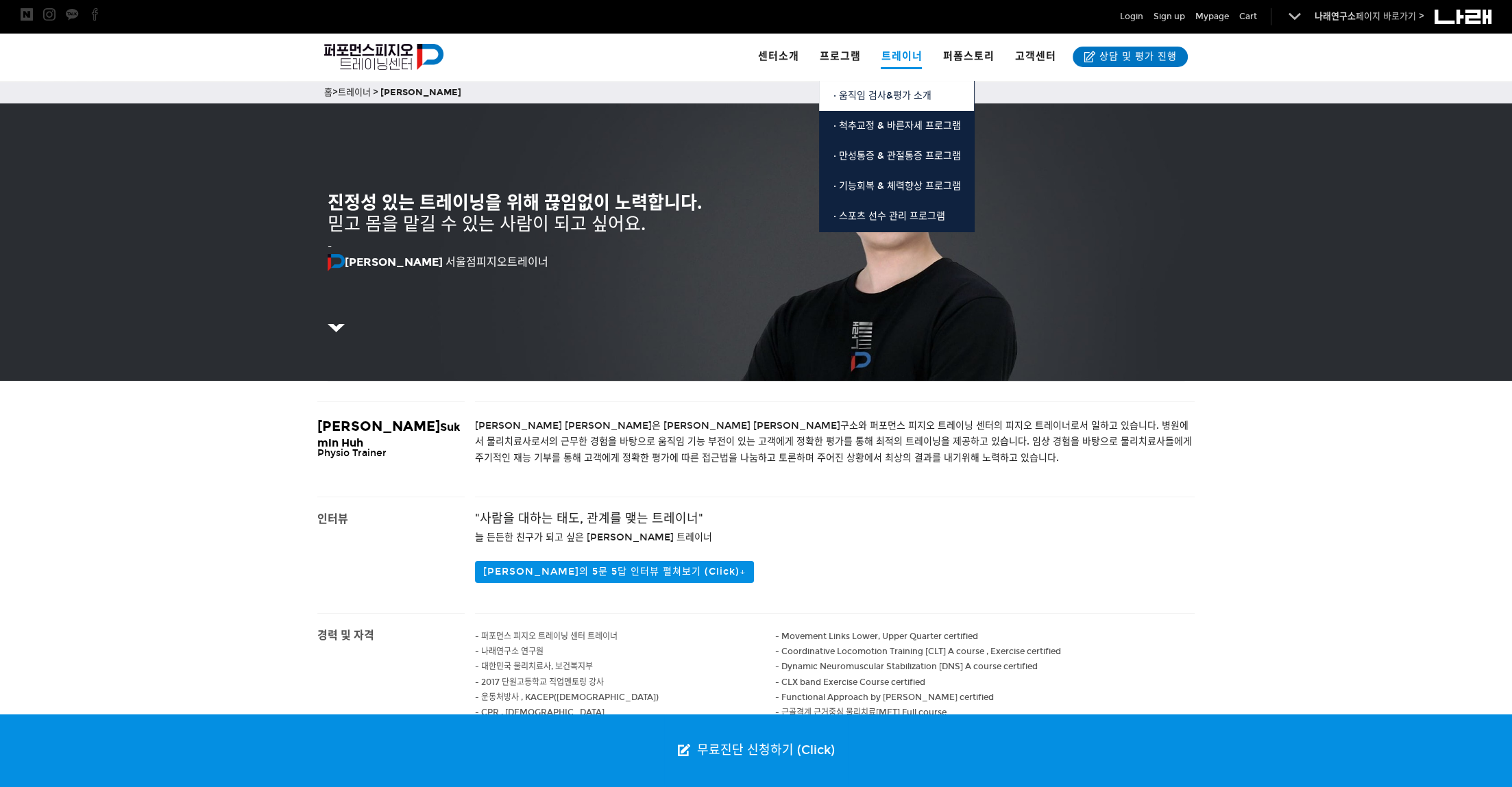
click at [905, 88] on link "· 움직임 검사&평가 소개" at bounding box center [896, 96] width 155 height 30
